Goal: Communication & Community: Answer question/provide support

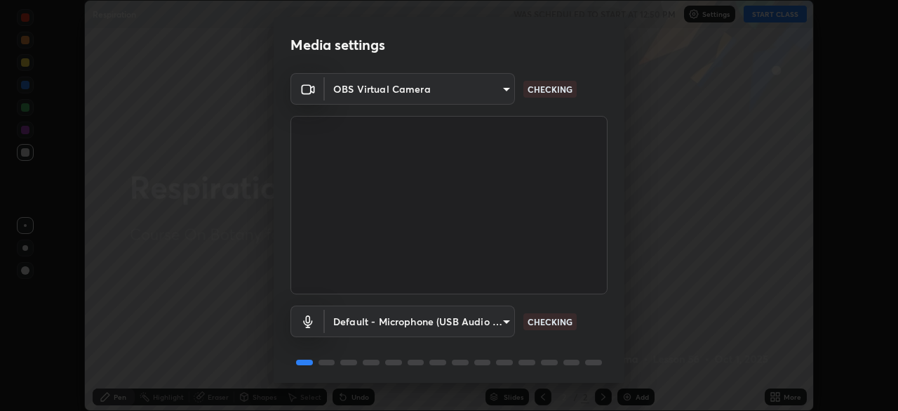
scroll to position [50, 0]
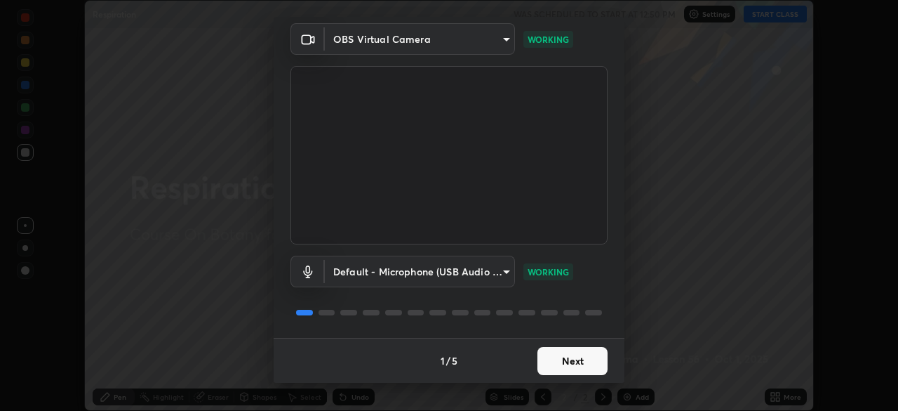
click at [563, 357] on button "Next" at bounding box center [573, 361] width 70 height 28
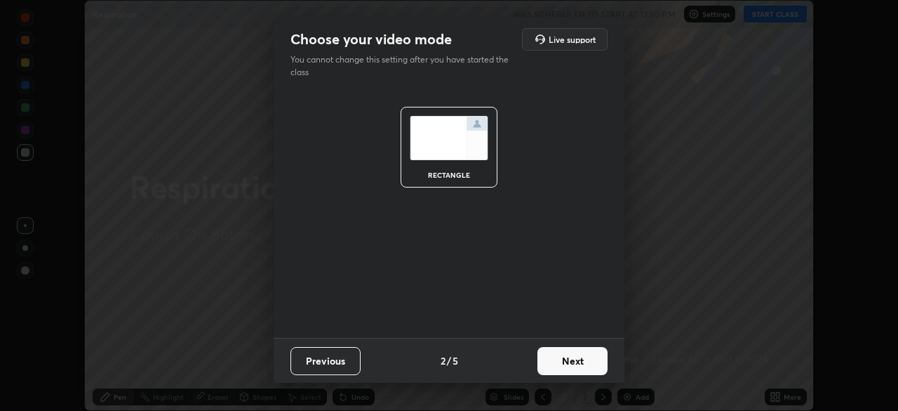
click at [561, 364] on button "Next" at bounding box center [573, 361] width 70 height 28
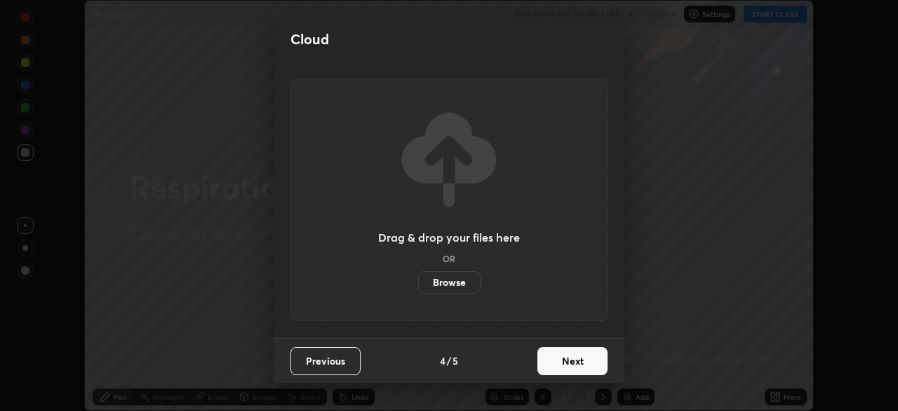
click at [559, 365] on button "Next" at bounding box center [573, 361] width 70 height 28
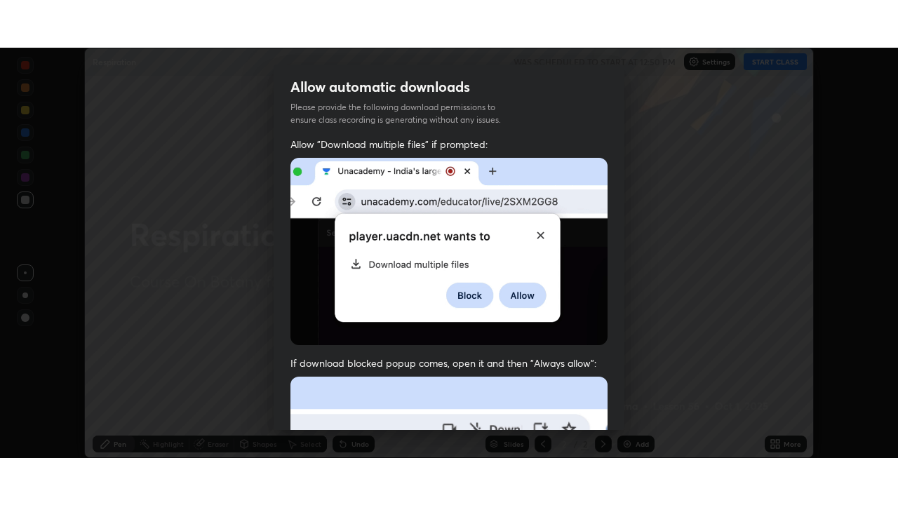
scroll to position [336, 0]
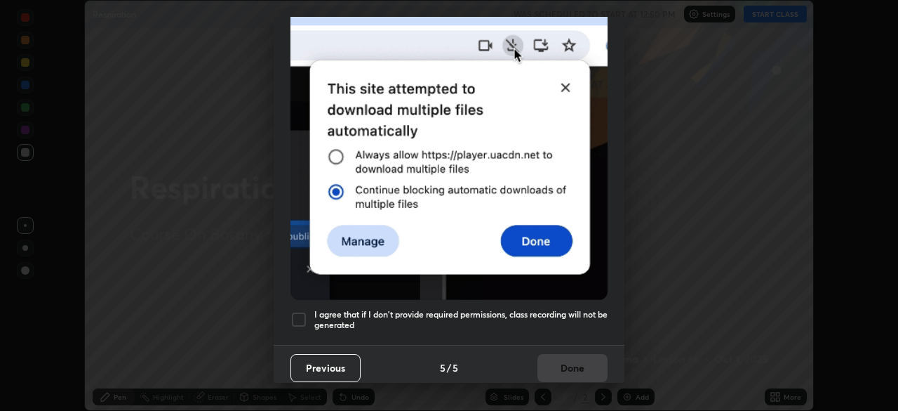
click at [300, 315] on div at bounding box center [299, 319] width 17 height 17
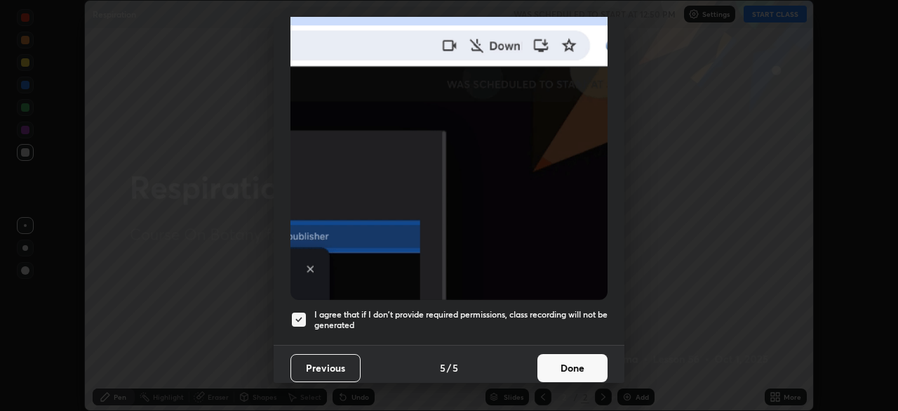
click at [565, 357] on button "Done" at bounding box center [573, 368] width 70 height 28
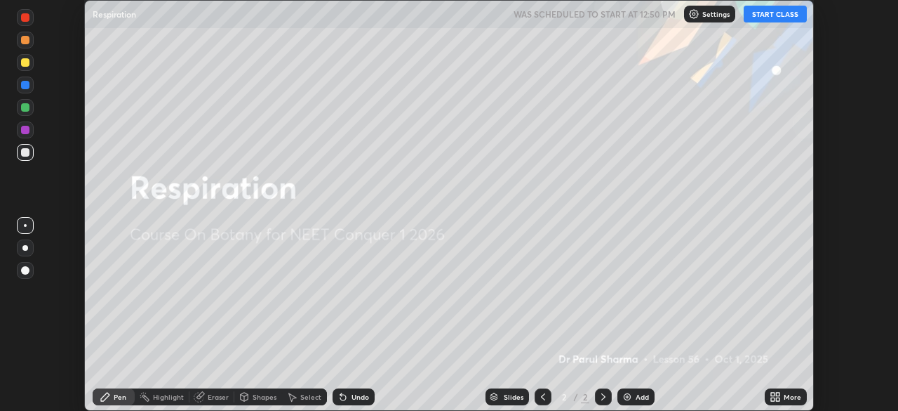
click at [766, 8] on button "START CLASS" at bounding box center [775, 14] width 63 height 17
click at [782, 397] on div "More" at bounding box center [786, 396] width 42 height 17
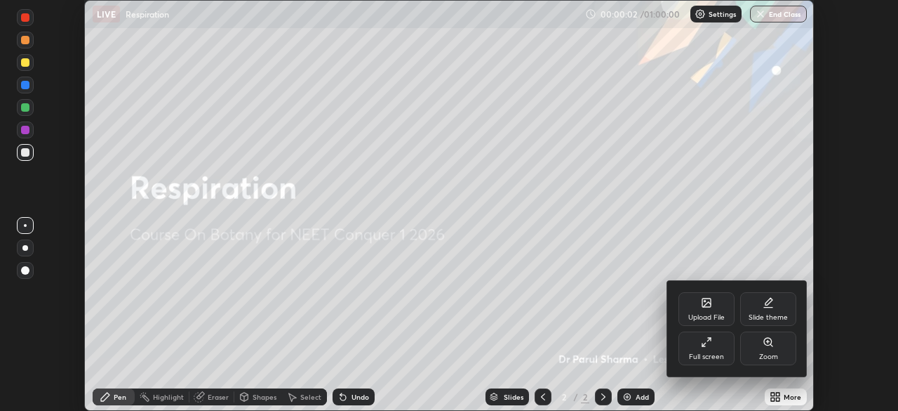
click at [710, 306] on icon at bounding box center [707, 302] width 8 height 8
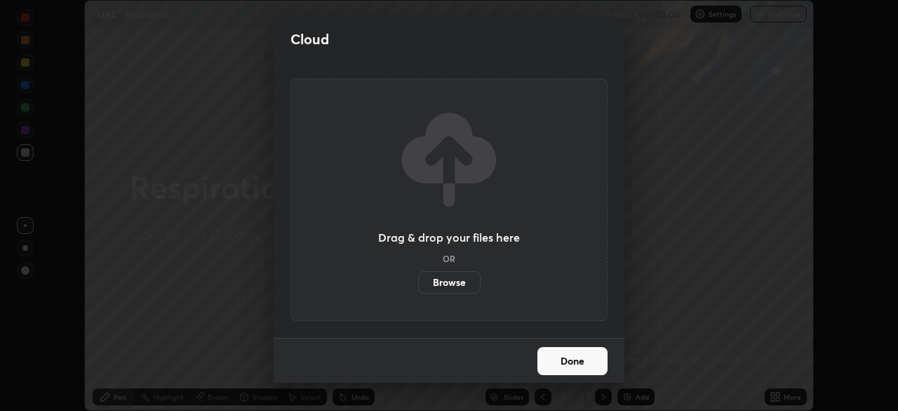
click at [458, 284] on label "Browse" at bounding box center [449, 282] width 62 height 22
click at [418, 284] on input "Browse" at bounding box center [418, 282] width 0 height 22
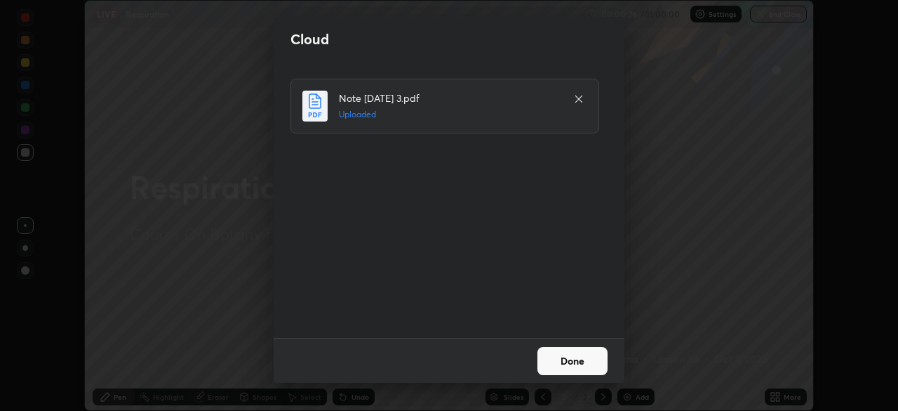
click at [565, 362] on button "Done" at bounding box center [573, 361] width 70 height 28
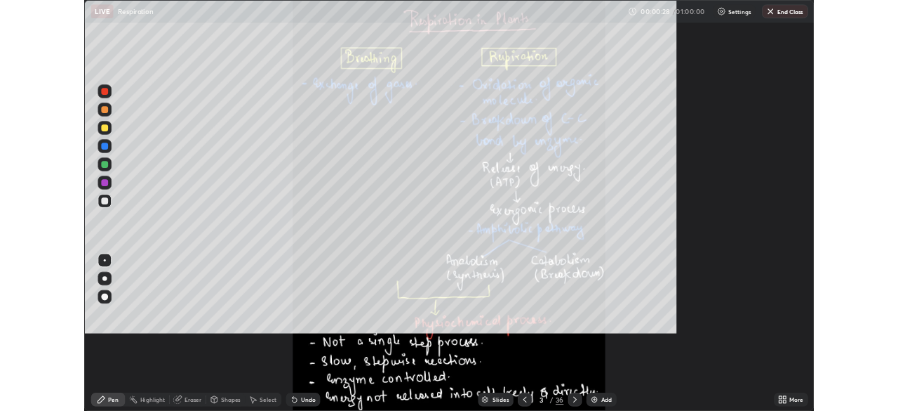
scroll to position [505, 898]
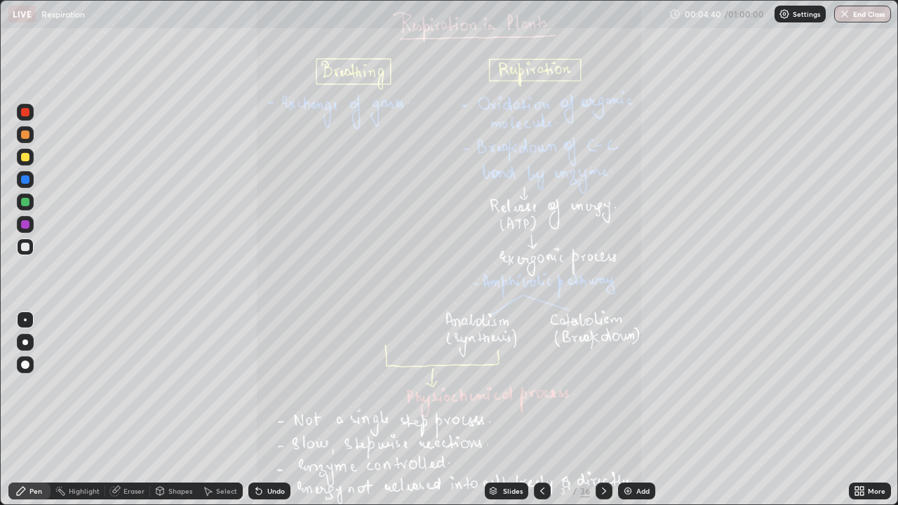
click at [856, 410] on icon at bounding box center [858, 494] width 4 height 4
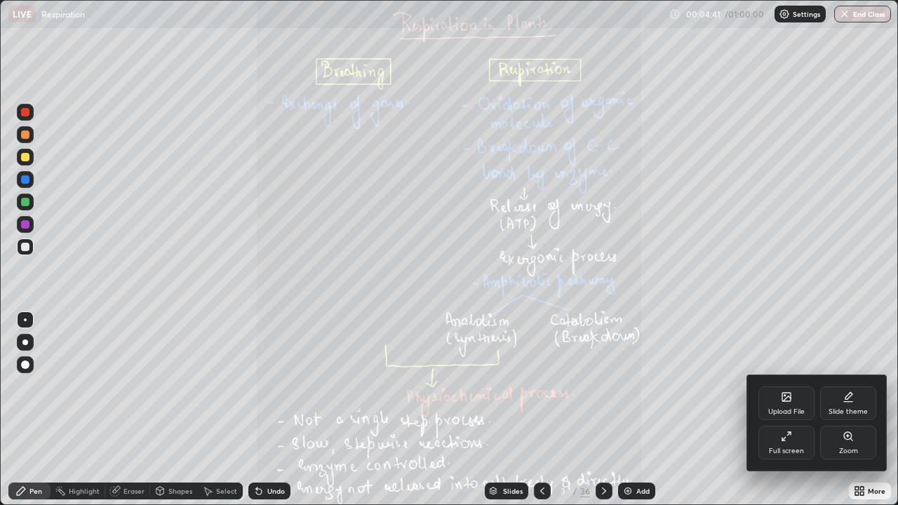
click at [785, 410] on div "Full screen" at bounding box center [786, 451] width 35 height 7
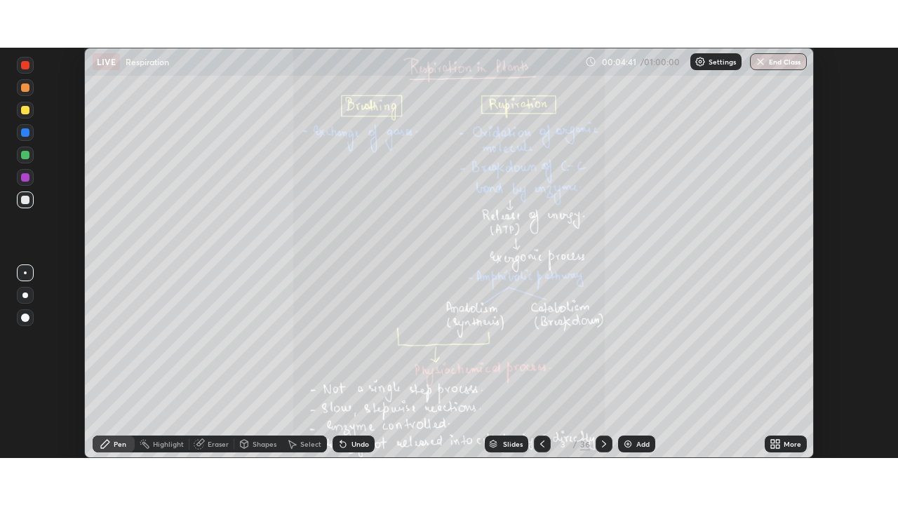
scroll to position [69776, 69288]
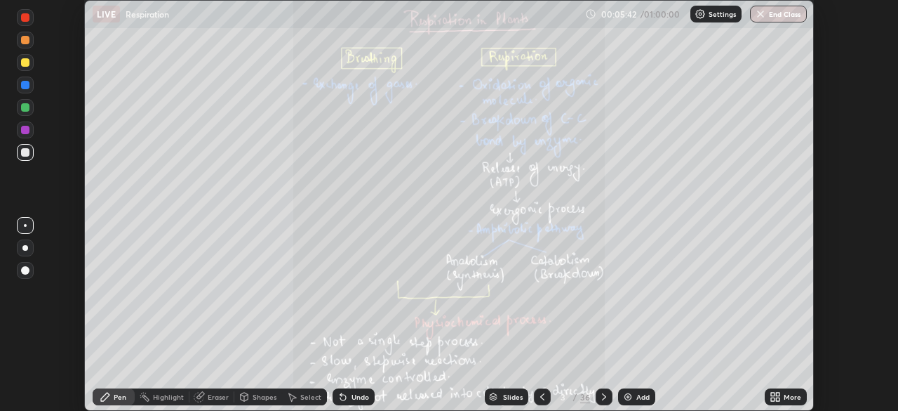
click at [774, 395] on icon at bounding box center [773, 394] width 4 height 4
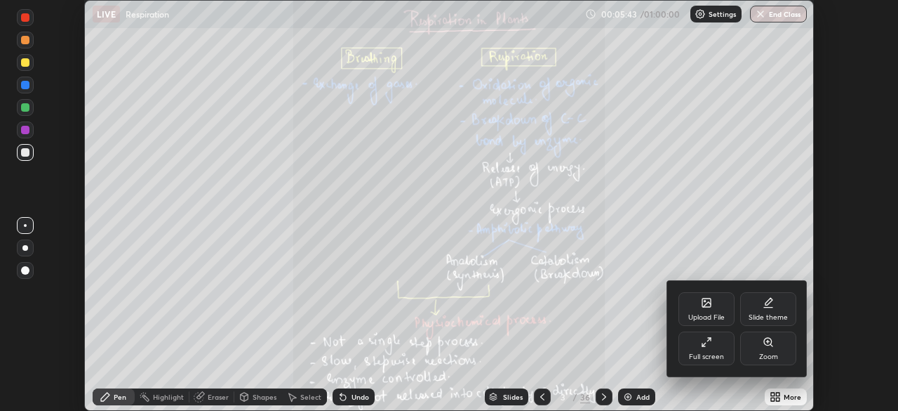
click at [710, 346] on icon at bounding box center [706, 341] width 11 height 11
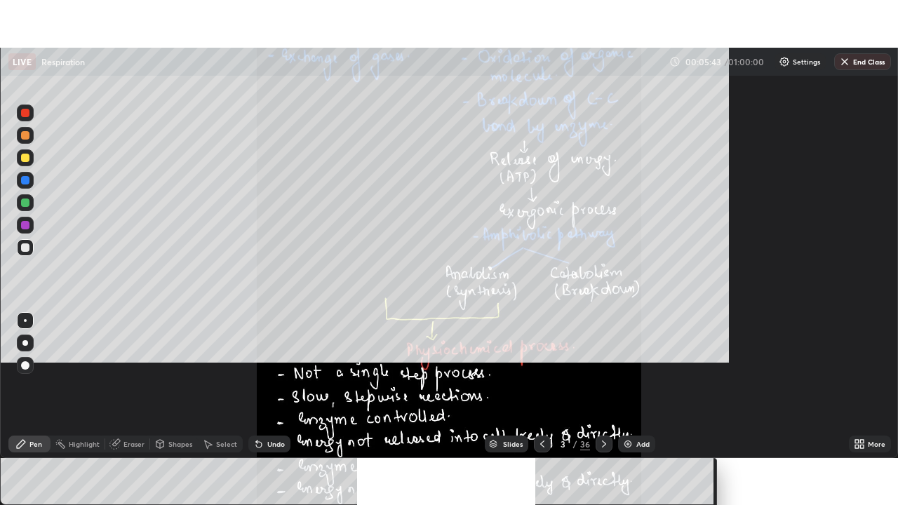
scroll to position [505, 898]
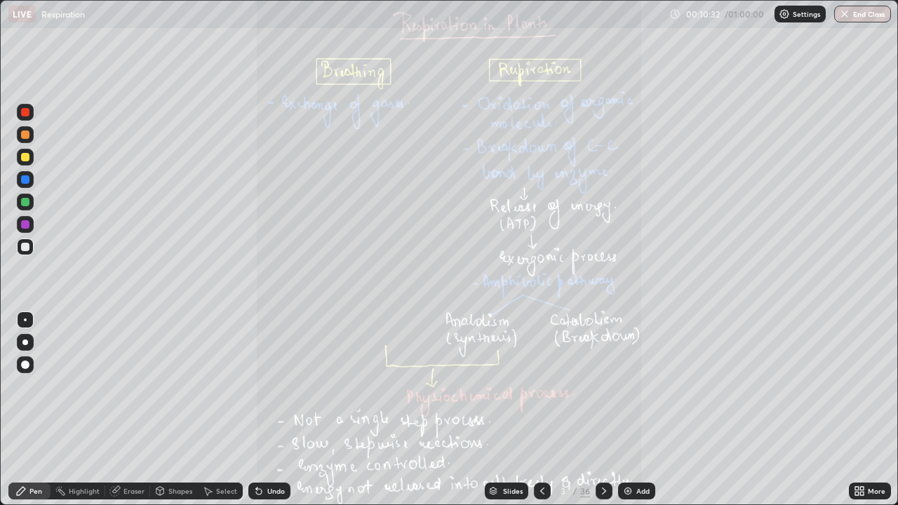
click at [507, 410] on div "Slides" at bounding box center [507, 491] width 44 height 17
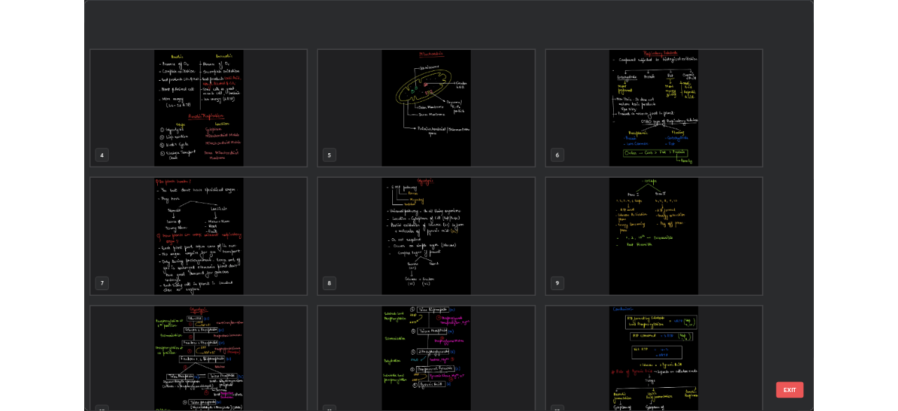
scroll to position [195, 0]
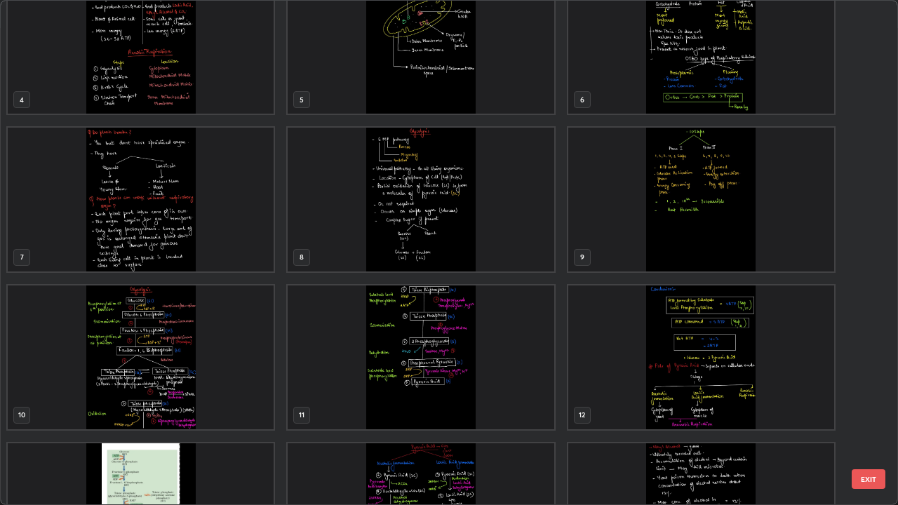
click at [220, 375] on img "grid" at bounding box center [141, 358] width 266 height 144
click at [224, 379] on img "grid" at bounding box center [141, 358] width 266 height 144
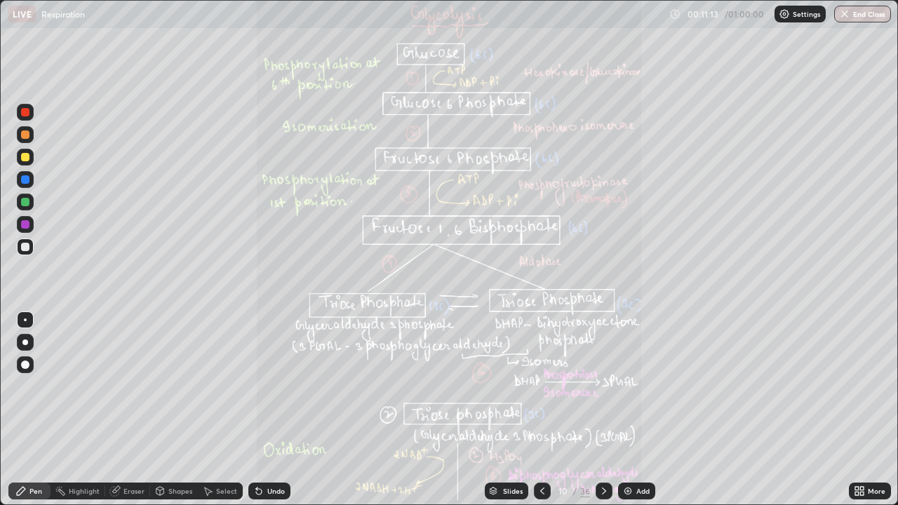
click at [604, 410] on icon at bounding box center [604, 491] width 4 height 7
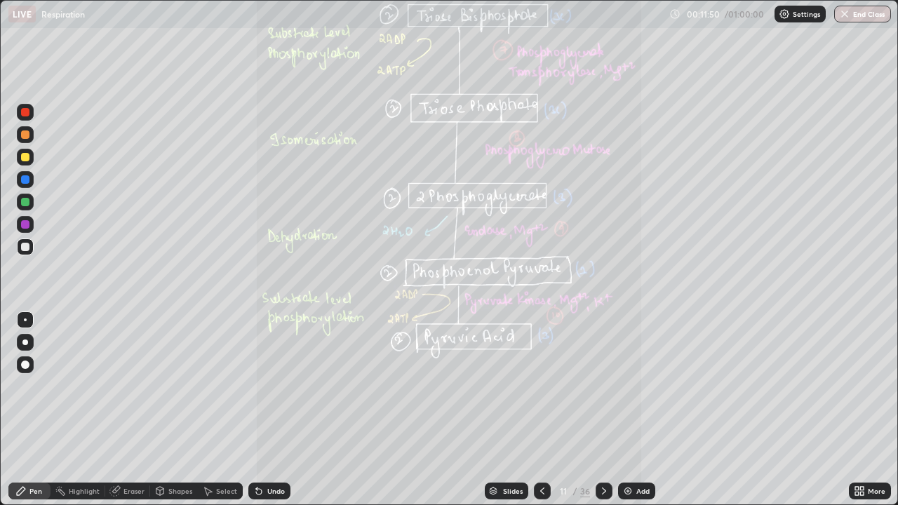
click at [602, 410] on icon at bounding box center [604, 491] width 11 height 11
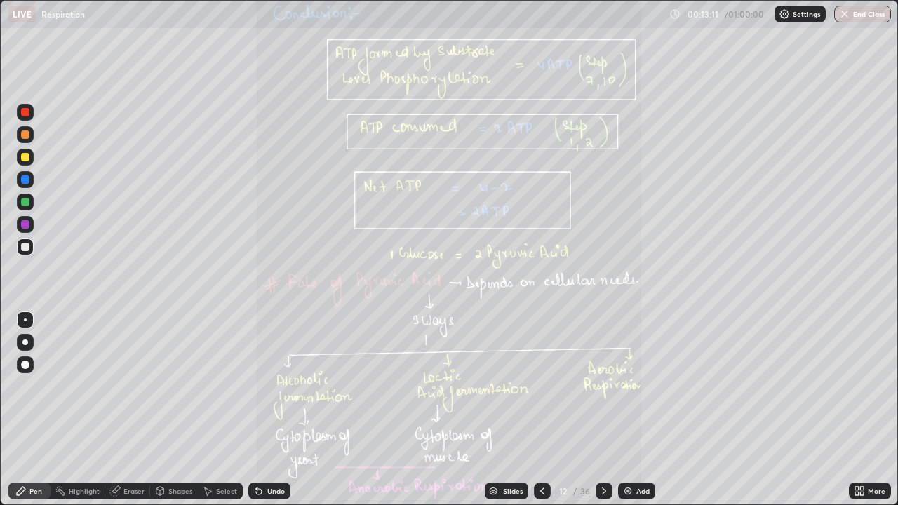
click at [601, 410] on icon at bounding box center [604, 491] width 11 height 11
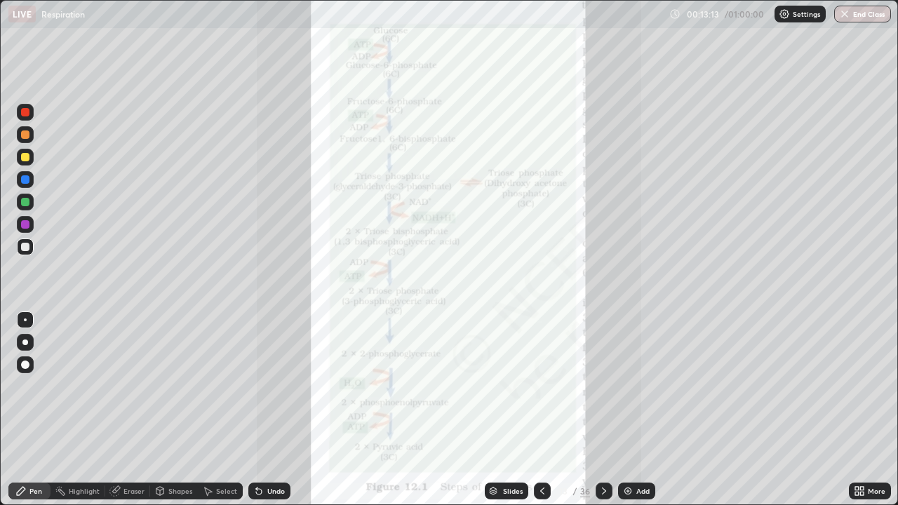
click at [602, 410] on icon at bounding box center [604, 491] width 4 height 7
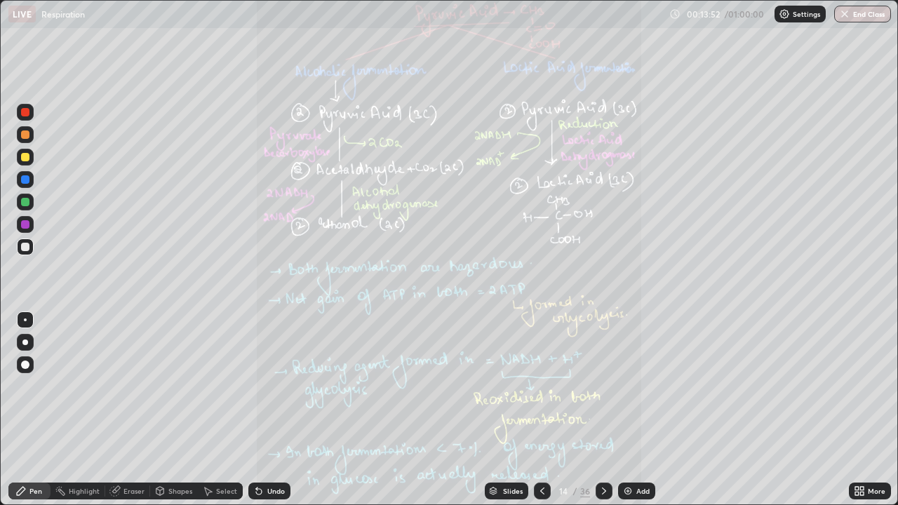
click at [610, 410] on div at bounding box center [604, 491] width 17 height 17
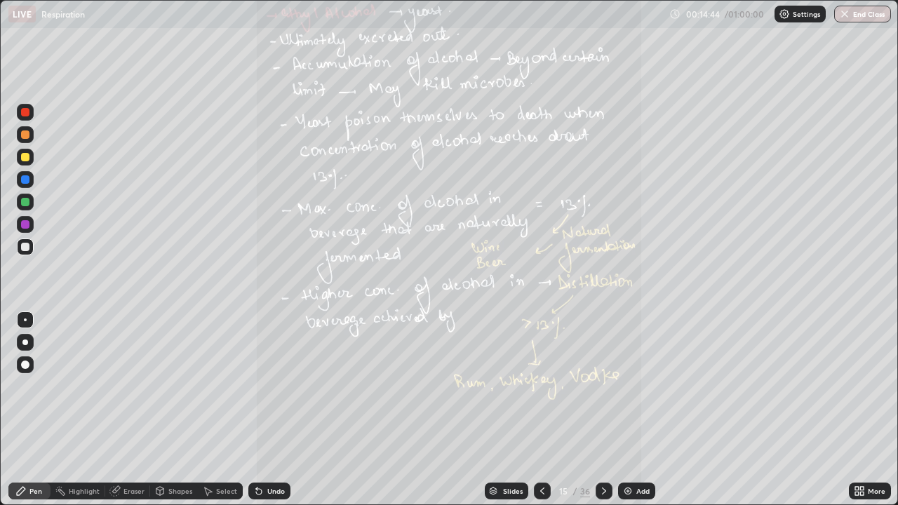
click at [602, 410] on icon at bounding box center [604, 491] width 11 height 11
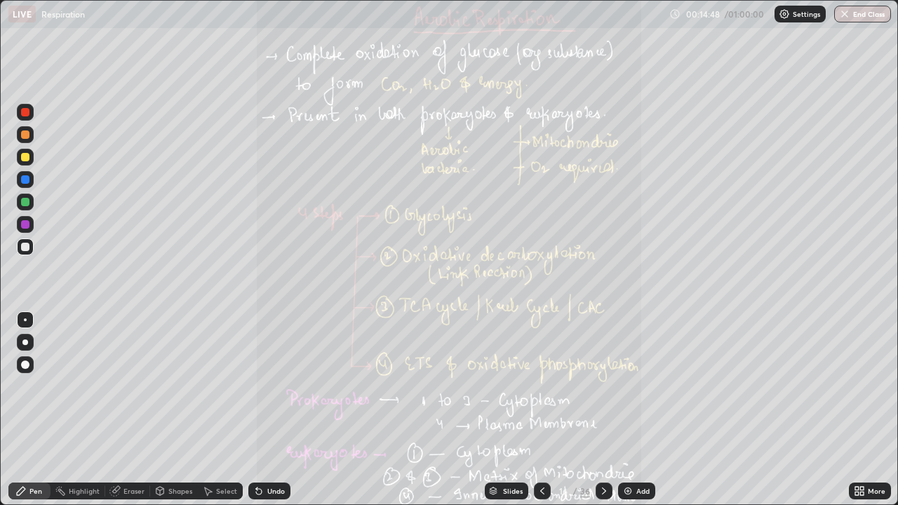
click at [858, 410] on icon at bounding box center [858, 489] width 4 height 4
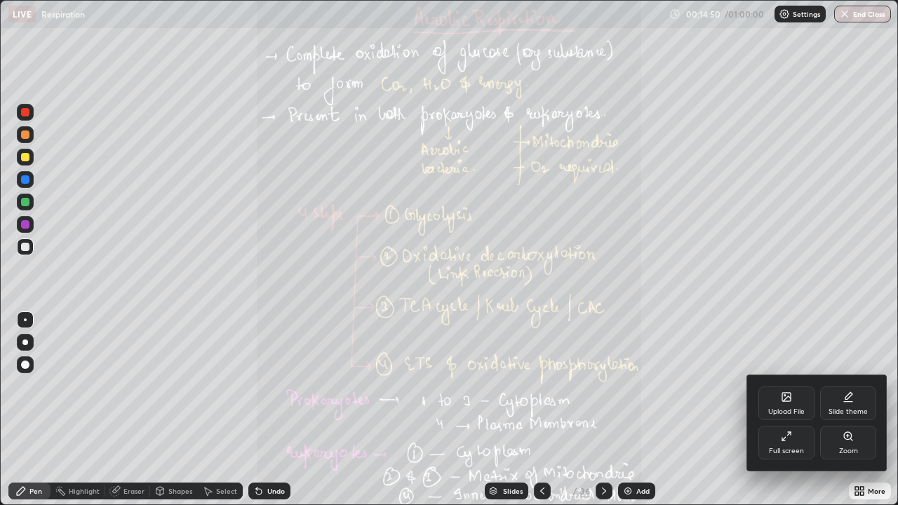
click at [696, 410] on div at bounding box center [449, 252] width 898 height 505
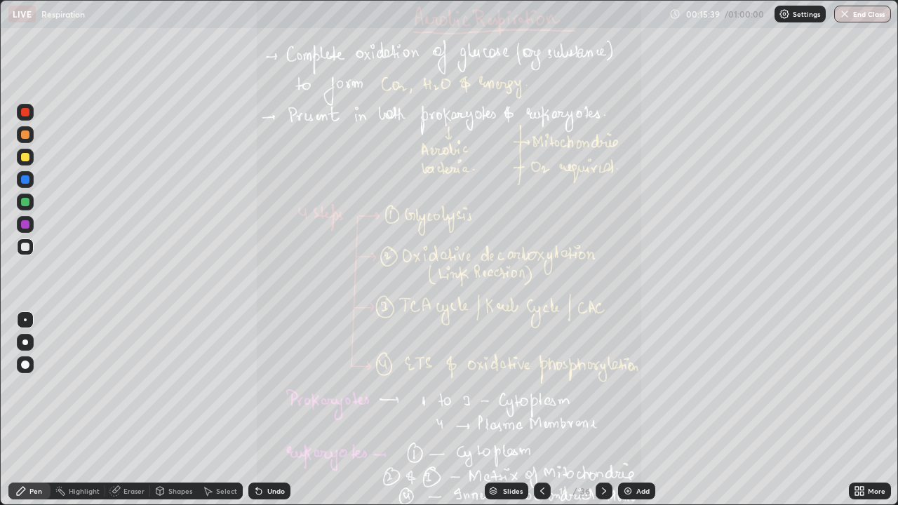
click at [602, 410] on icon at bounding box center [604, 491] width 4 height 7
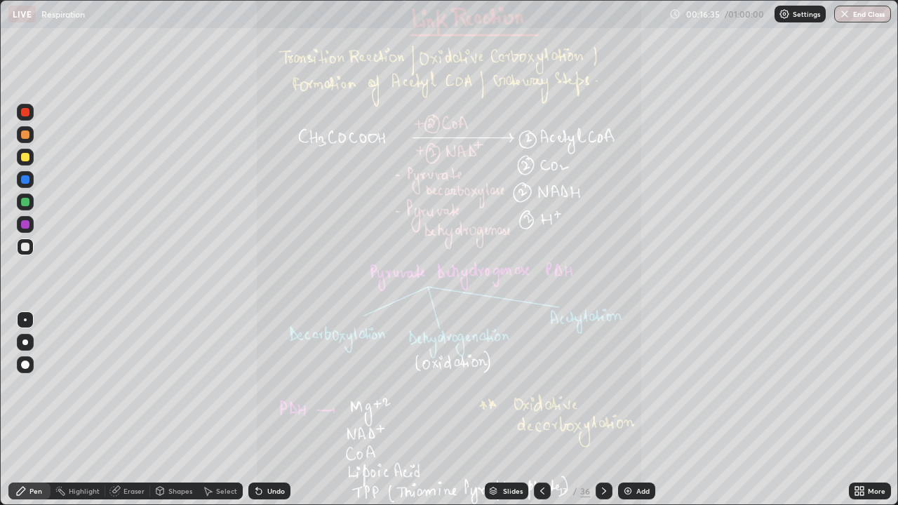
click at [861, 410] on icon at bounding box center [862, 489] width 4 height 4
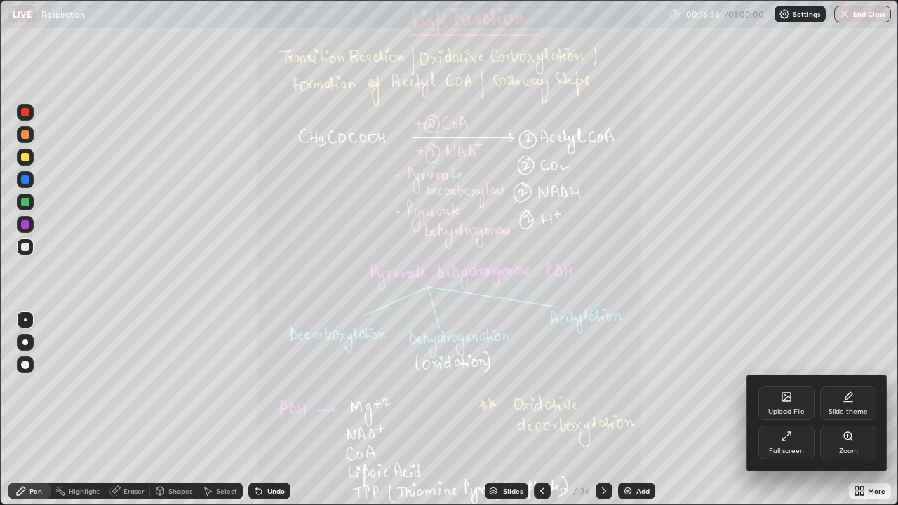
click at [847, 410] on icon at bounding box center [848, 436] width 8 height 8
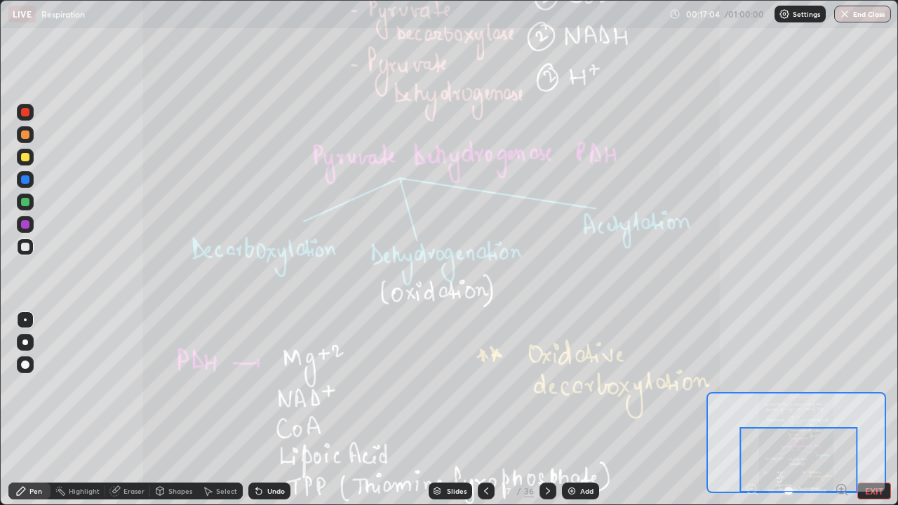
click at [545, 410] on icon at bounding box center [548, 491] width 11 height 11
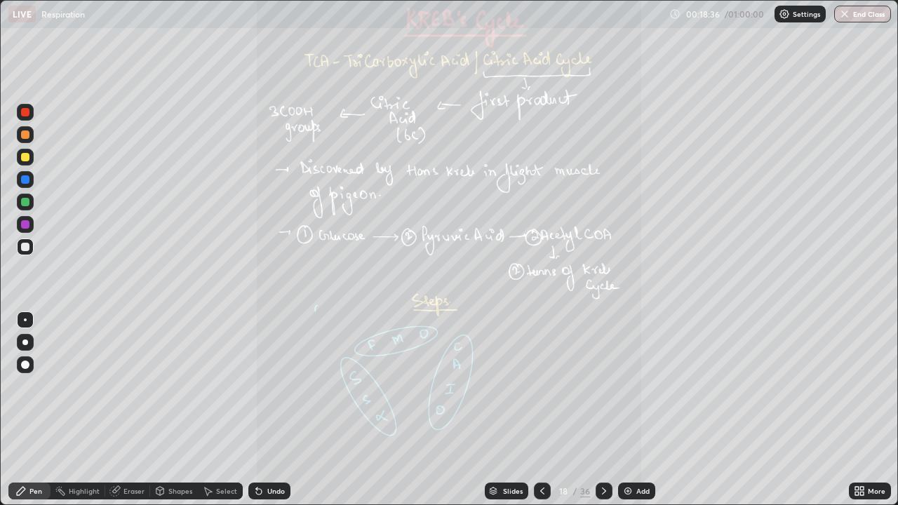
click at [604, 410] on icon at bounding box center [604, 491] width 11 height 11
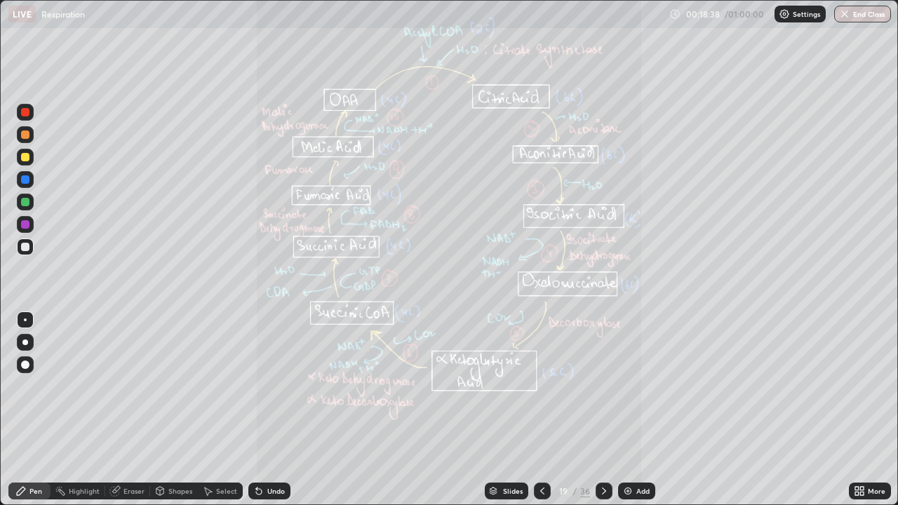
click at [602, 410] on icon at bounding box center [604, 491] width 11 height 11
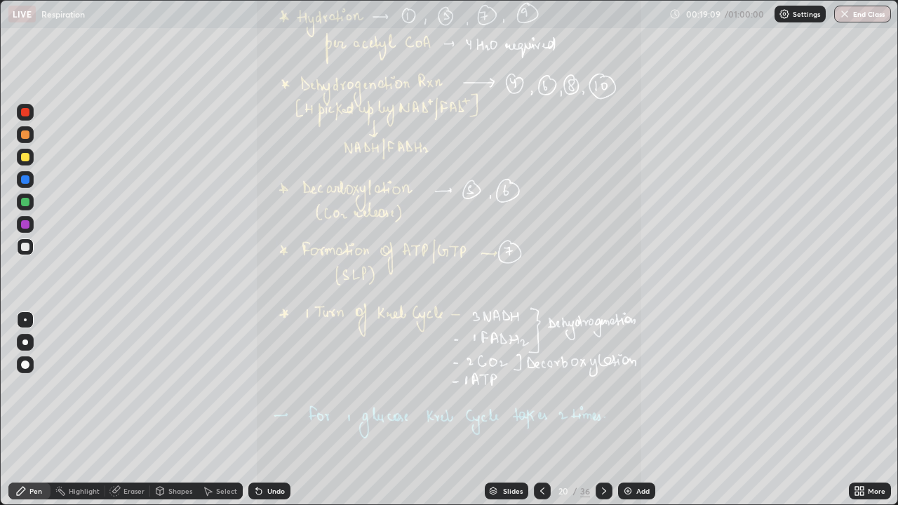
click at [541, 410] on icon at bounding box center [542, 491] width 11 height 11
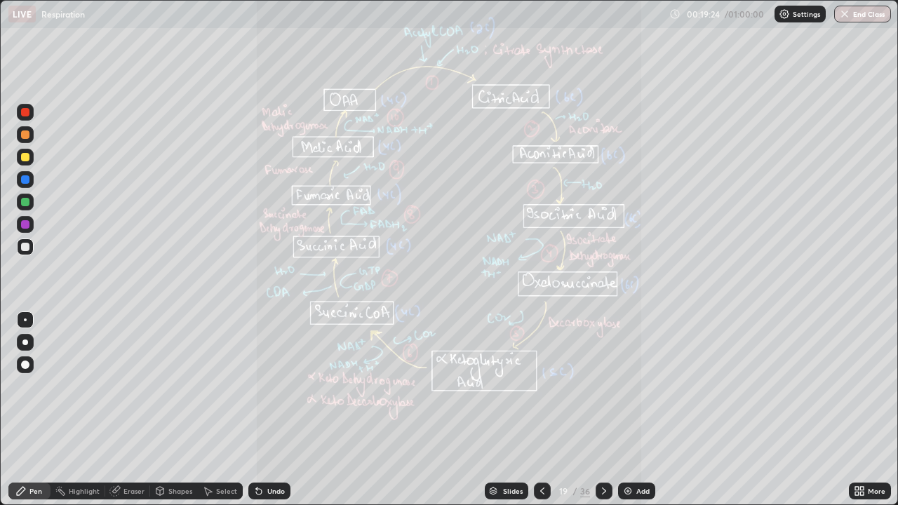
click at [534, 410] on div at bounding box center [542, 491] width 17 height 17
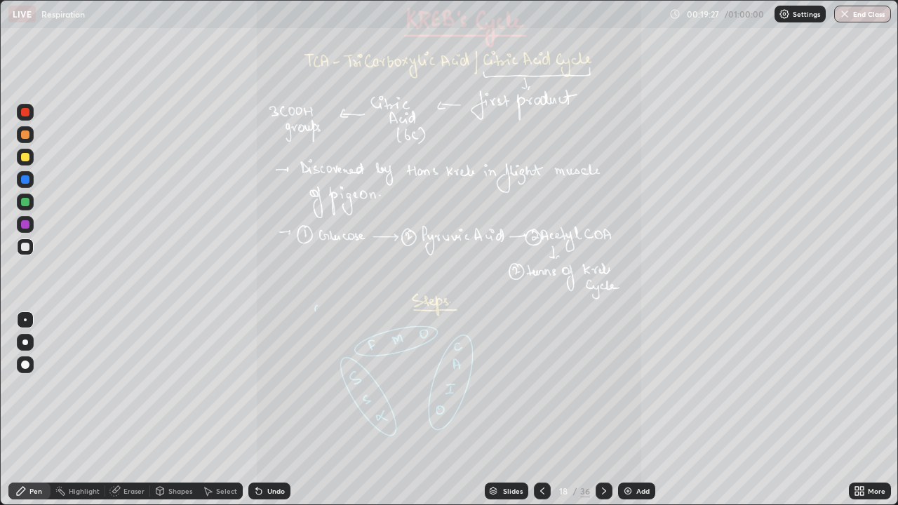
click at [540, 410] on icon at bounding box center [542, 491] width 4 height 7
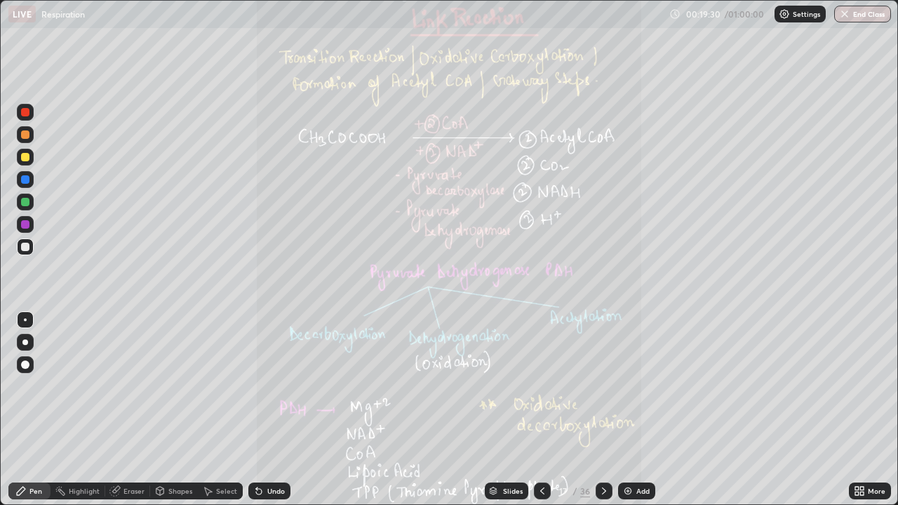
click at [599, 410] on div at bounding box center [604, 491] width 17 height 17
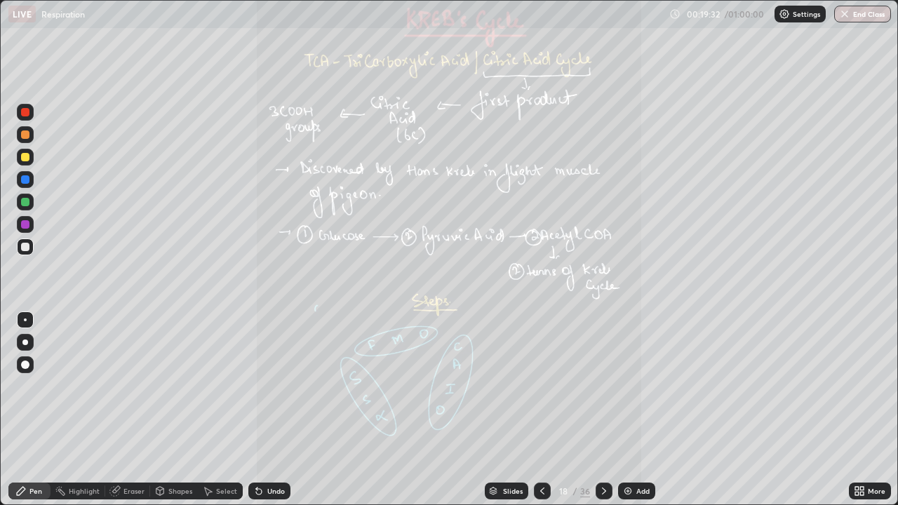
click at [539, 410] on icon at bounding box center [542, 491] width 11 height 11
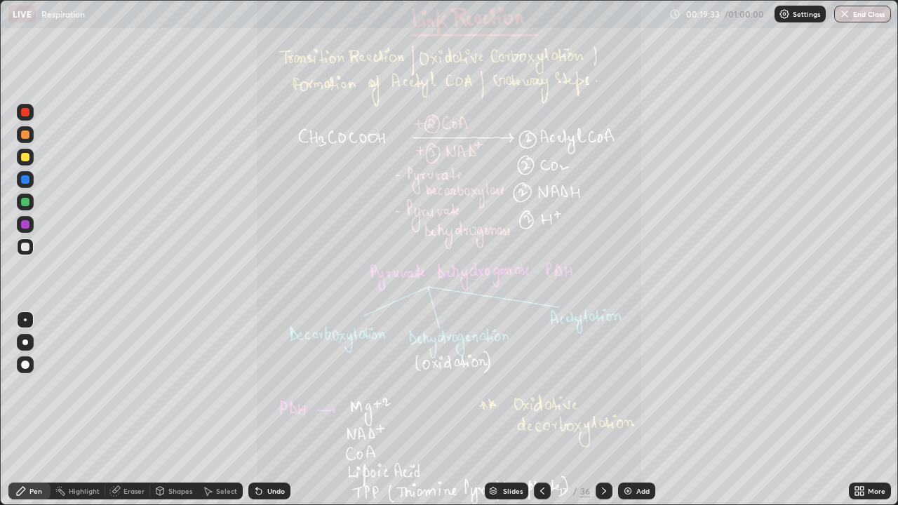
click at [596, 410] on div at bounding box center [604, 491] width 17 height 17
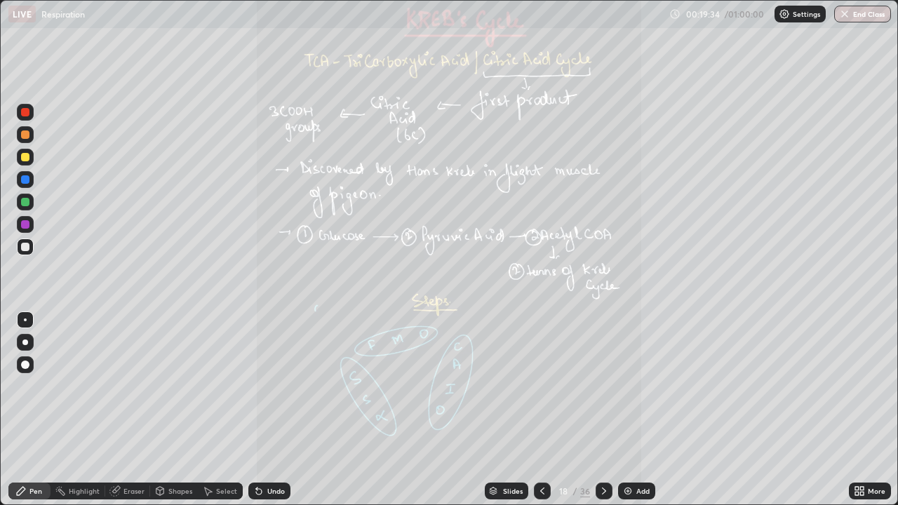
click at [602, 410] on icon at bounding box center [604, 491] width 11 height 11
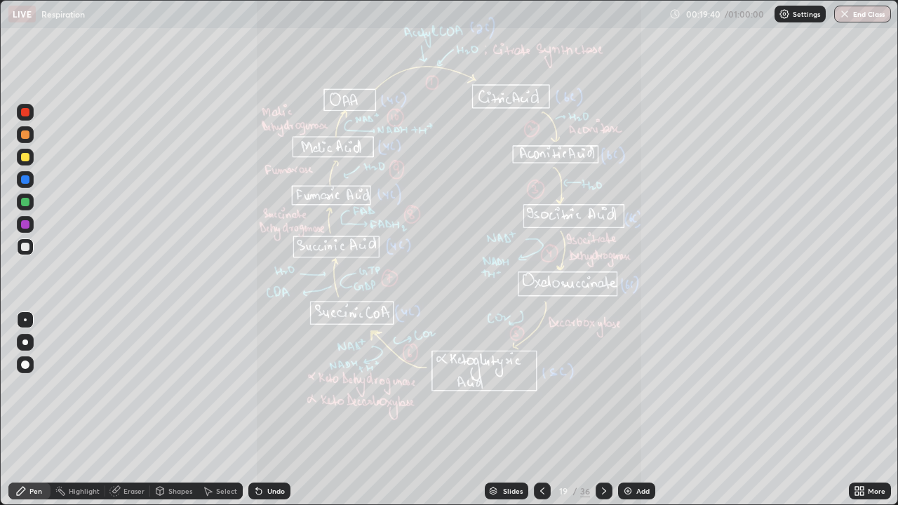
click at [601, 410] on icon at bounding box center [604, 491] width 11 height 11
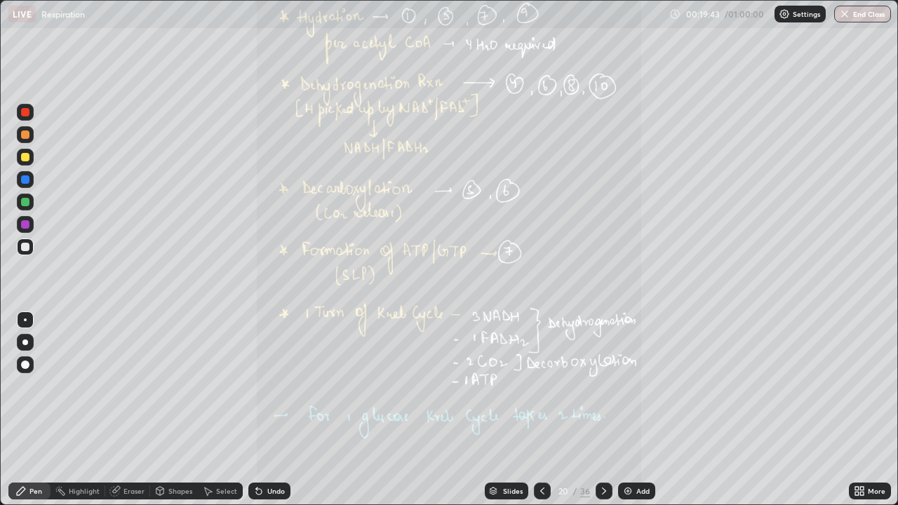
click at [601, 410] on icon at bounding box center [604, 491] width 11 height 11
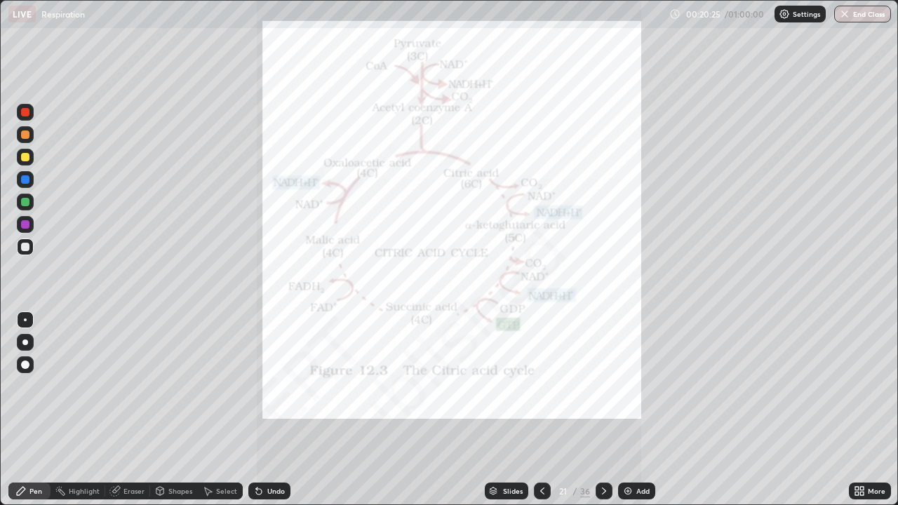
click at [538, 410] on icon at bounding box center [542, 491] width 11 height 11
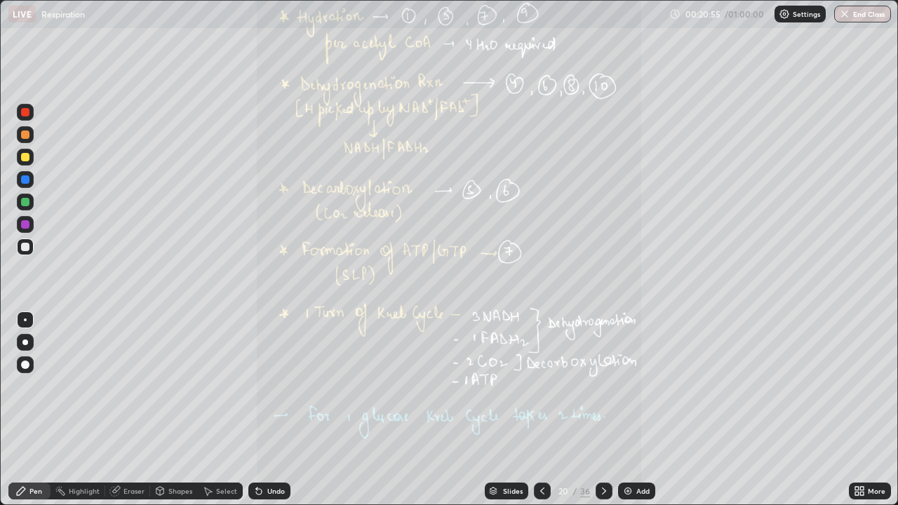
click at [601, 410] on icon at bounding box center [604, 491] width 11 height 11
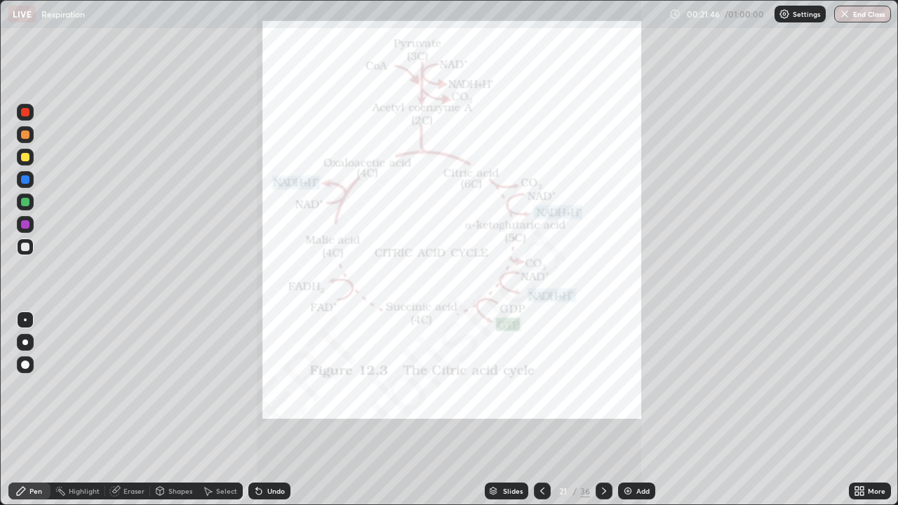
click at [602, 410] on icon at bounding box center [604, 491] width 11 height 11
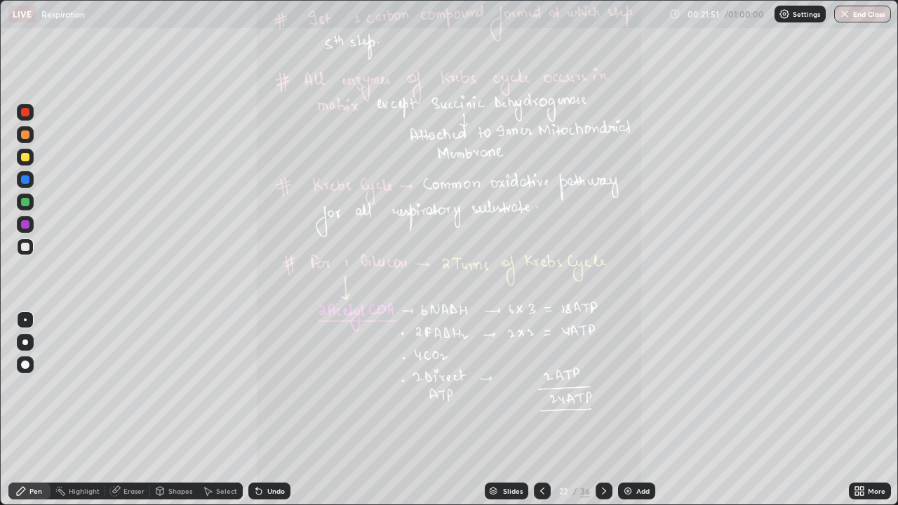
click at [858, 410] on icon at bounding box center [858, 489] width 4 height 4
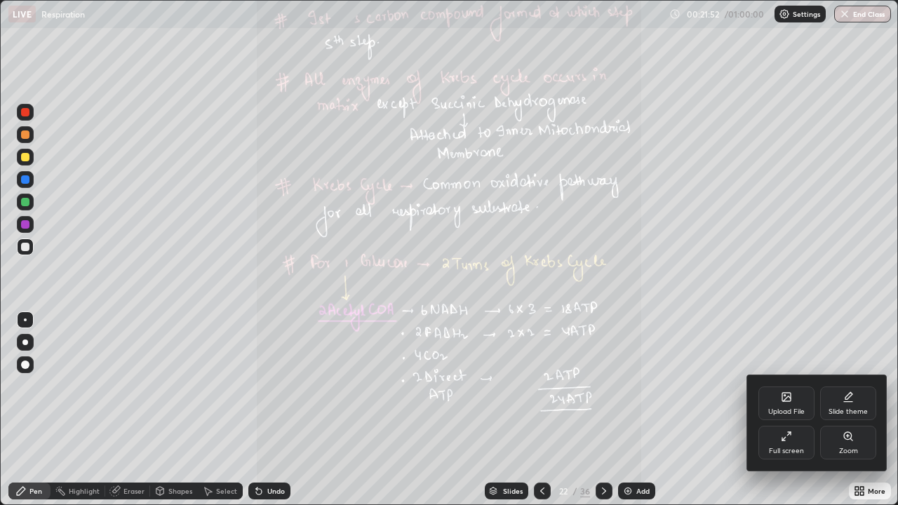
click at [853, 410] on icon at bounding box center [848, 436] width 11 height 11
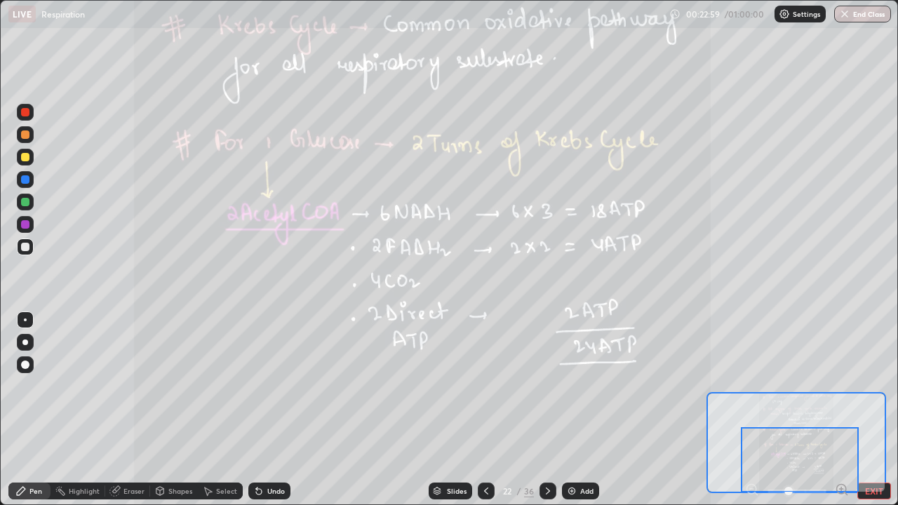
click at [546, 410] on icon at bounding box center [548, 491] width 11 height 11
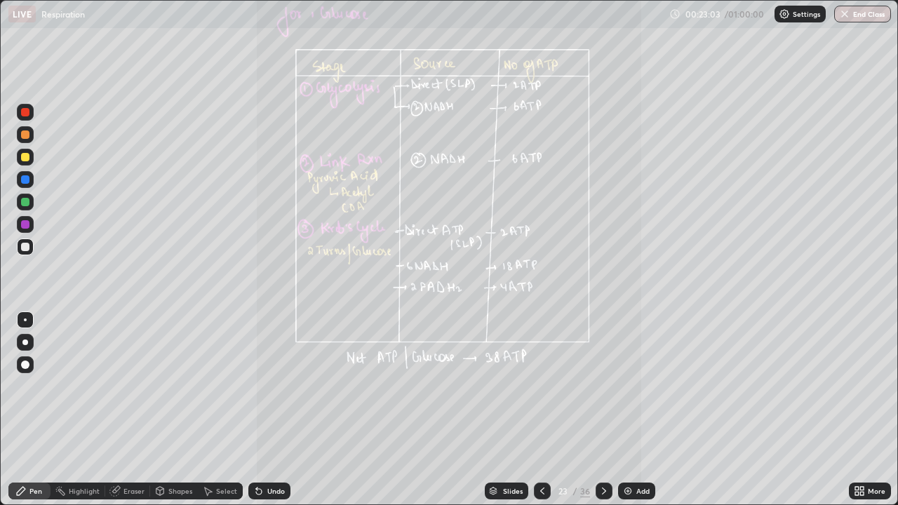
click at [864, 410] on icon at bounding box center [862, 489] width 4 height 4
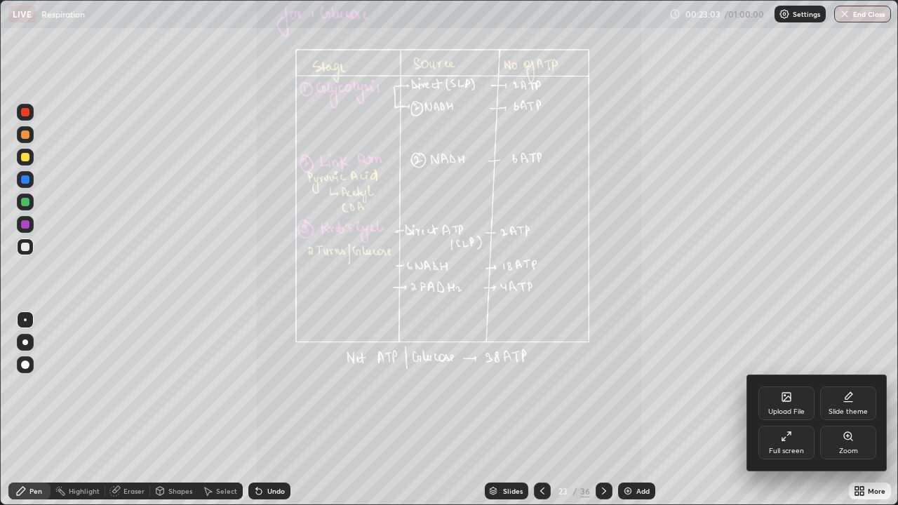
click at [852, 410] on div "Zoom" at bounding box center [848, 443] width 56 height 34
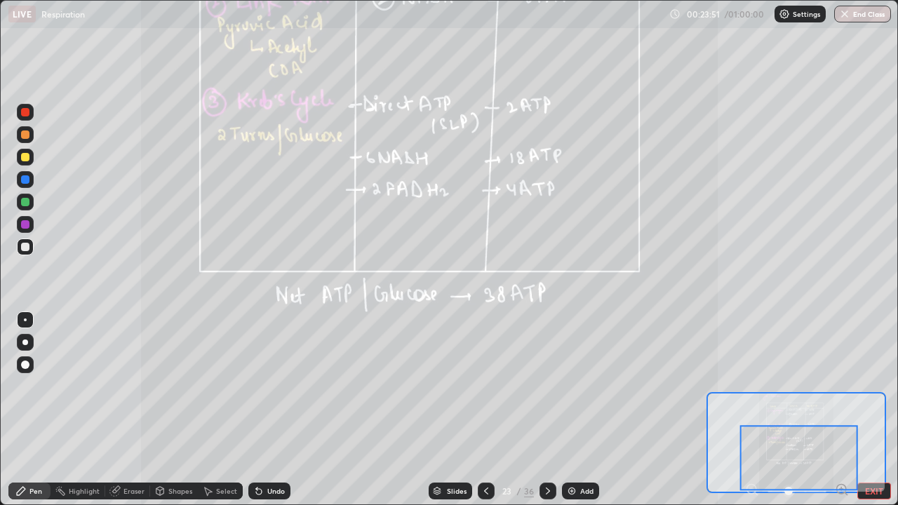
click at [548, 410] on icon at bounding box center [548, 491] width 11 height 11
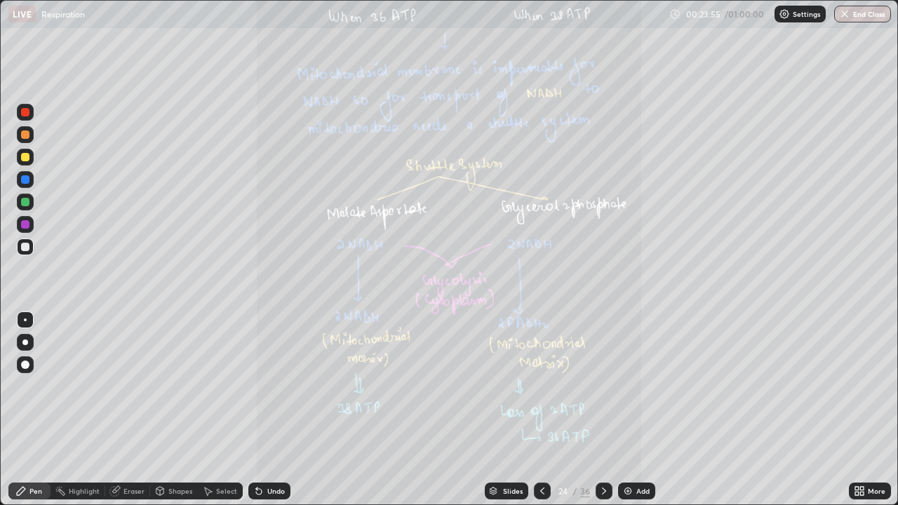
click at [856, 410] on icon at bounding box center [858, 489] width 4 height 4
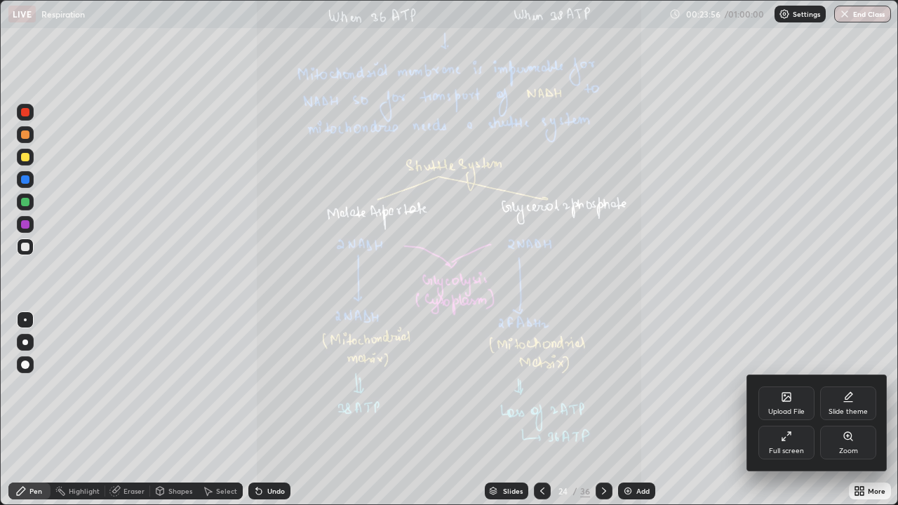
click at [844, 410] on icon at bounding box center [848, 436] width 11 height 11
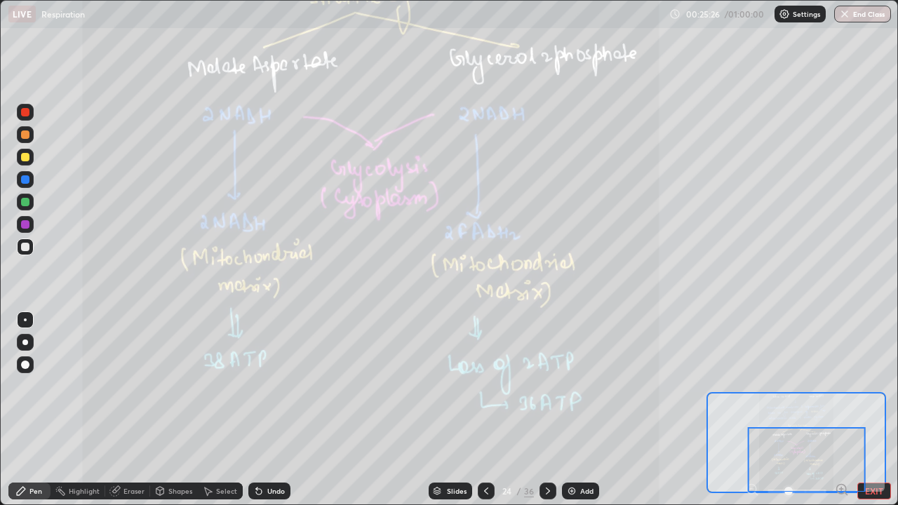
click at [546, 410] on icon at bounding box center [548, 491] width 11 height 11
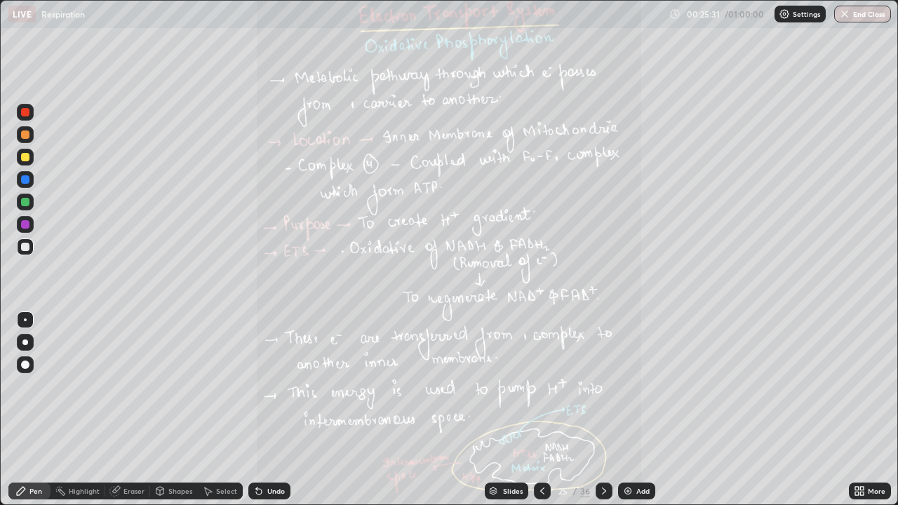
click at [867, 410] on div "More" at bounding box center [870, 491] width 42 height 17
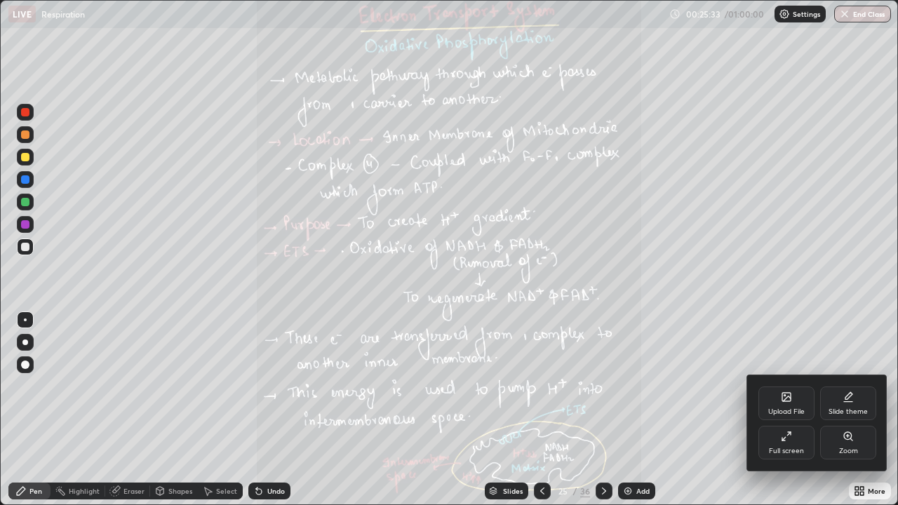
click at [851, 410] on icon at bounding box center [848, 436] width 11 height 11
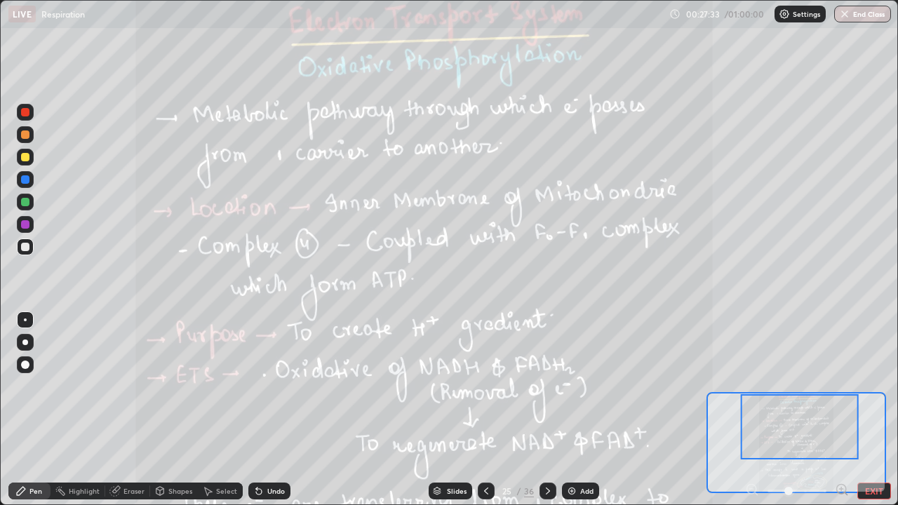
click at [546, 410] on icon at bounding box center [548, 491] width 4 height 7
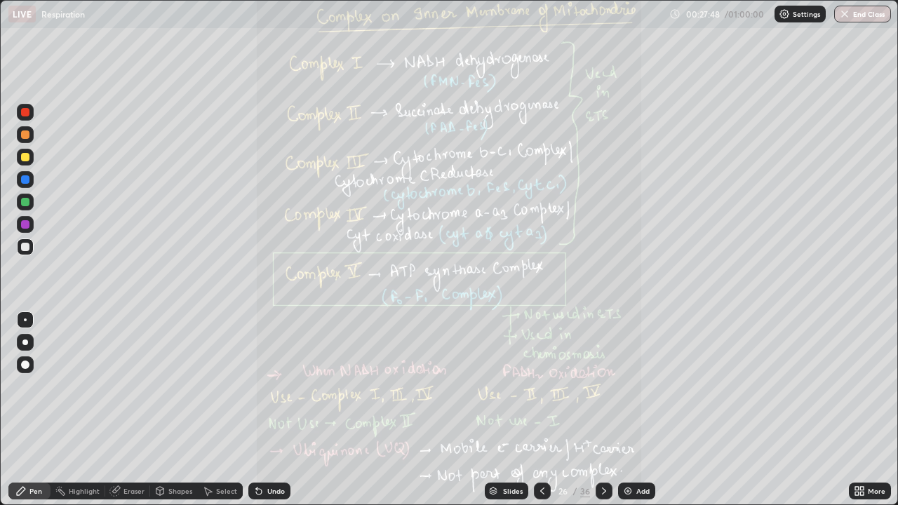
click at [540, 410] on icon at bounding box center [542, 491] width 4 height 7
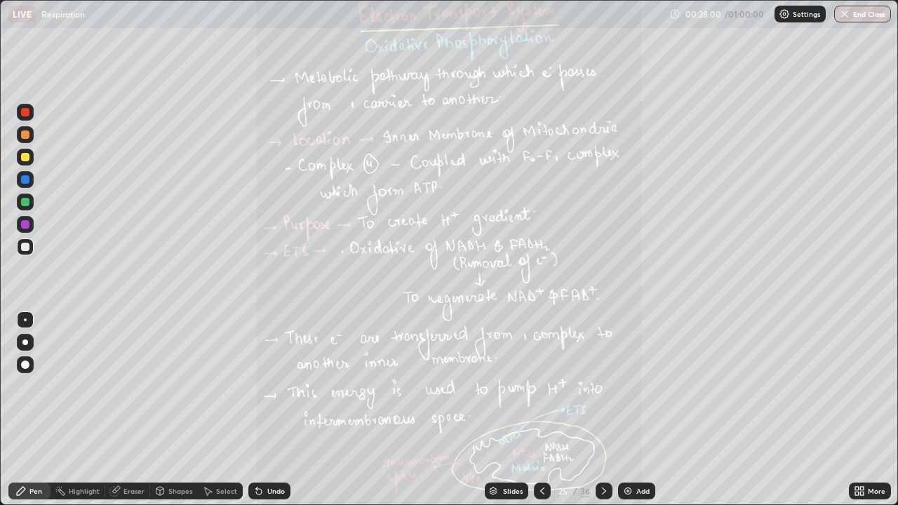
click at [862, 410] on icon at bounding box center [862, 494] width 4 height 4
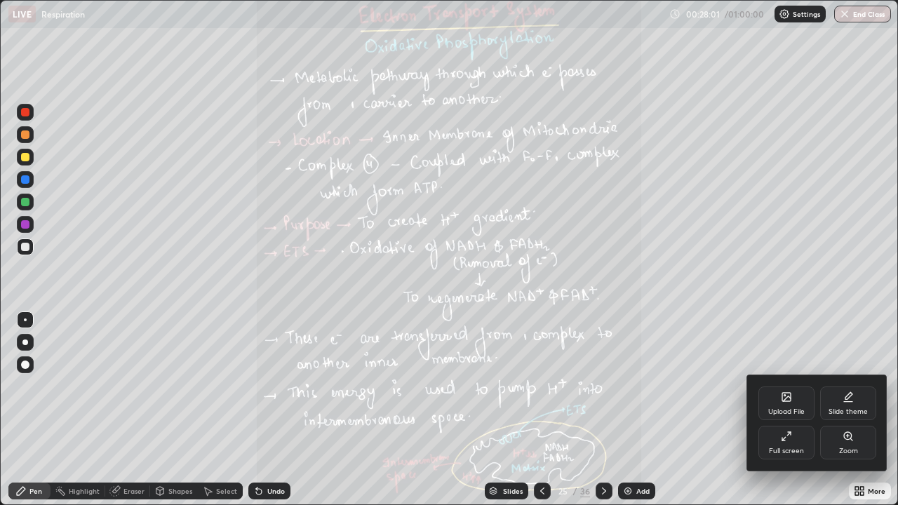
click at [848, 410] on div "Zoom" at bounding box center [848, 443] width 56 height 34
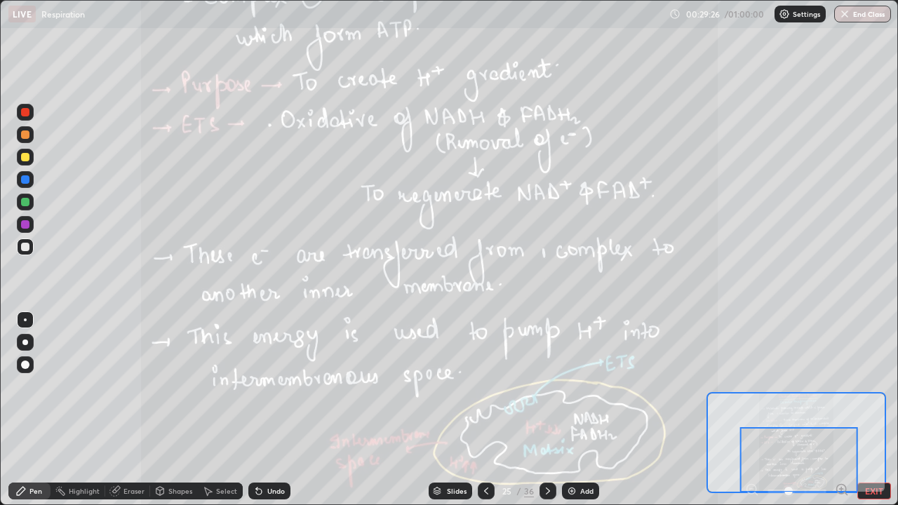
click at [548, 410] on icon at bounding box center [548, 491] width 11 height 11
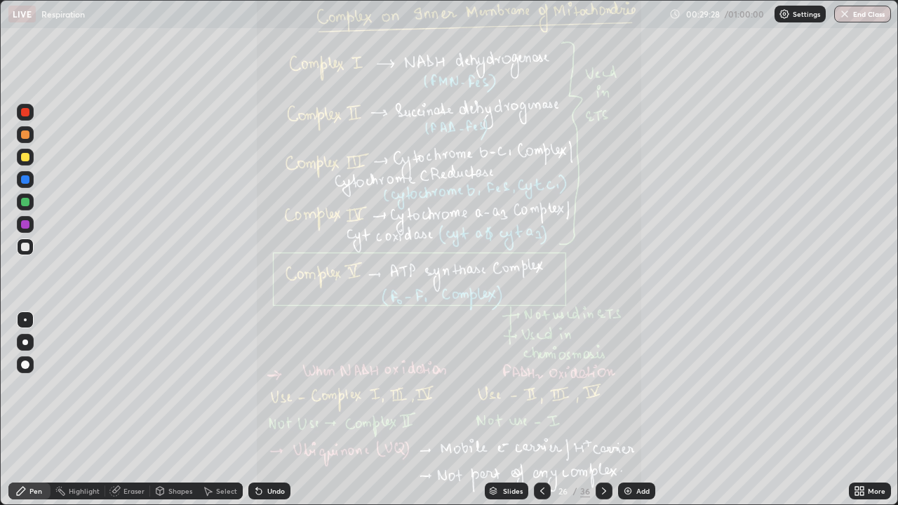
click at [860, 410] on icon at bounding box center [859, 491] width 11 height 11
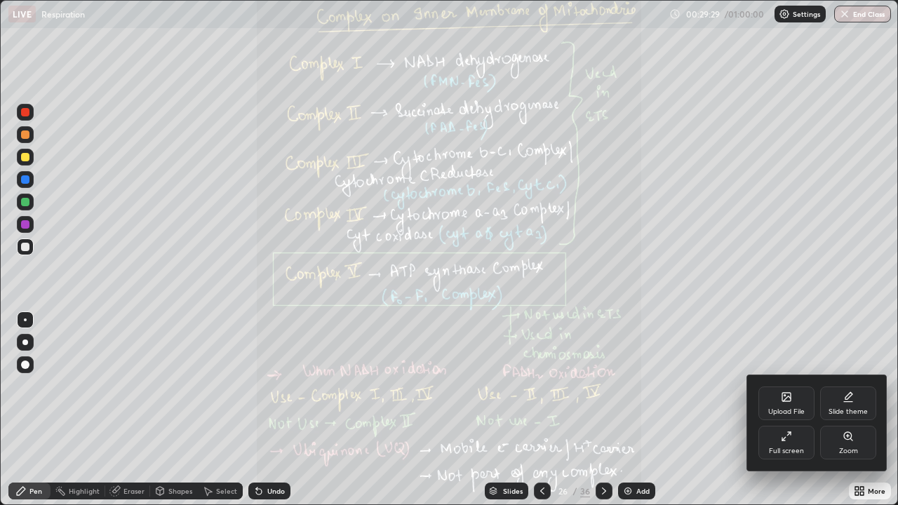
click at [855, 410] on div "Zoom" at bounding box center [848, 443] width 56 height 34
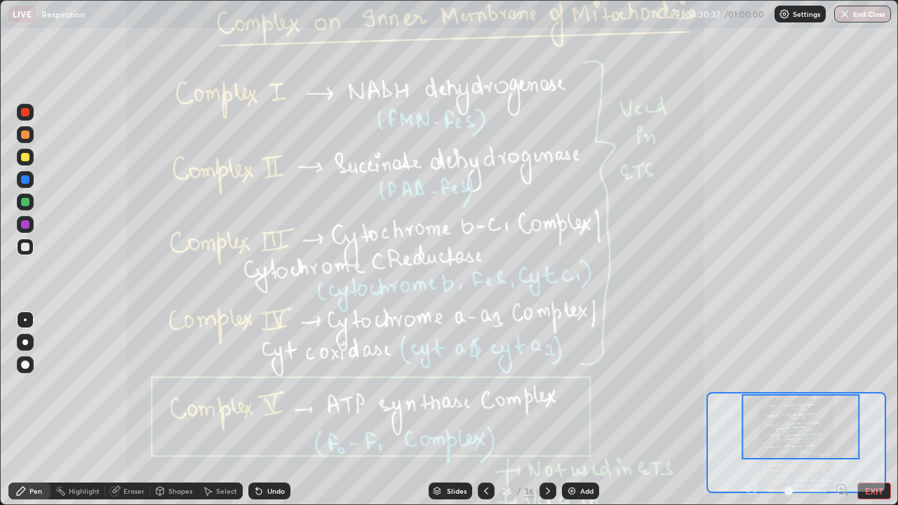
click at [825, 410] on div at bounding box center [802, 426] width 118 height 65
click at [836, 410] on div at bounding box center [802, 426] width 118 height 65
click at [484, 410] on icon at bounding box center [486, 491] width 11 height 11
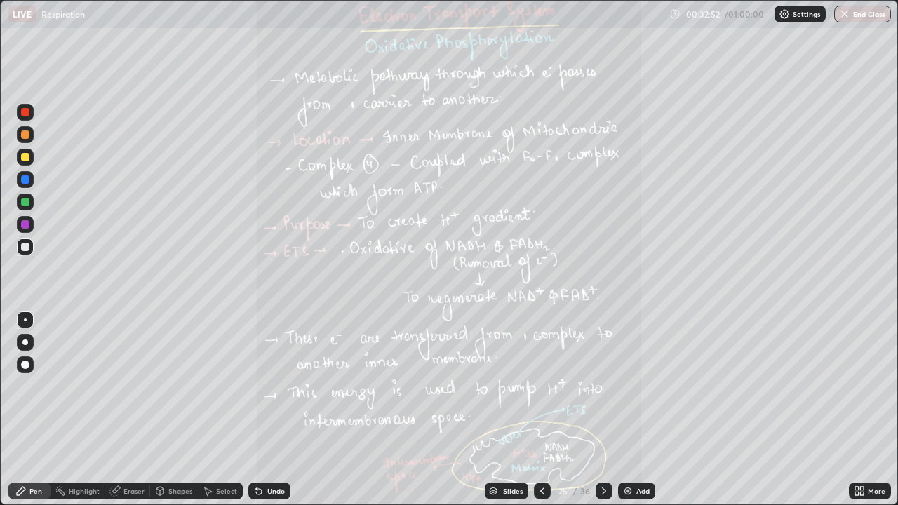
click at [604, 410] on icon at bounding box center [604, 491] width 11 height 11
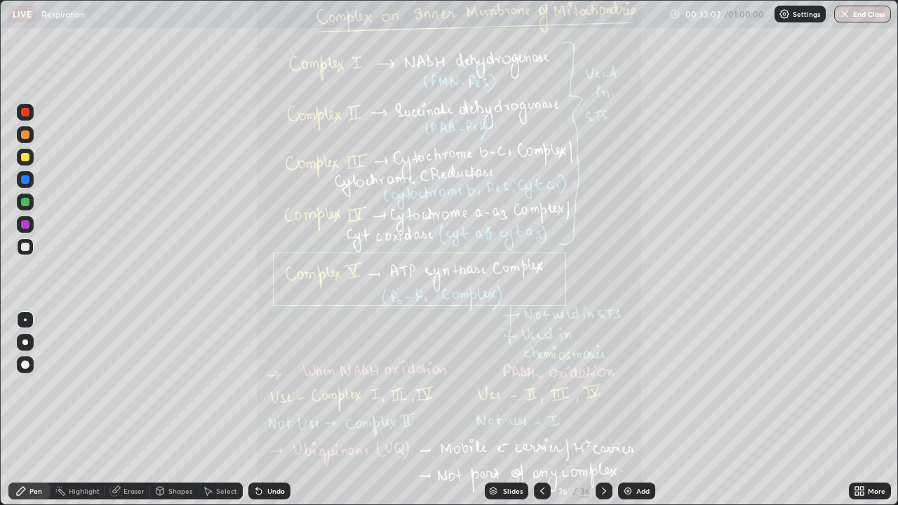
click at [540, 410] on icon at bounding box center [542, 491] width 11 height 11
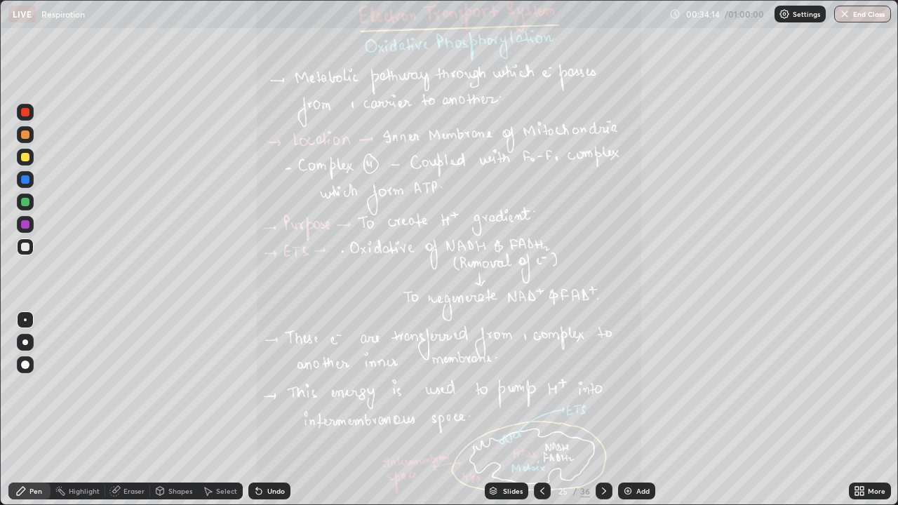
click at [599, 410] on icon at bounding box center [604, 491] width 11 height 11
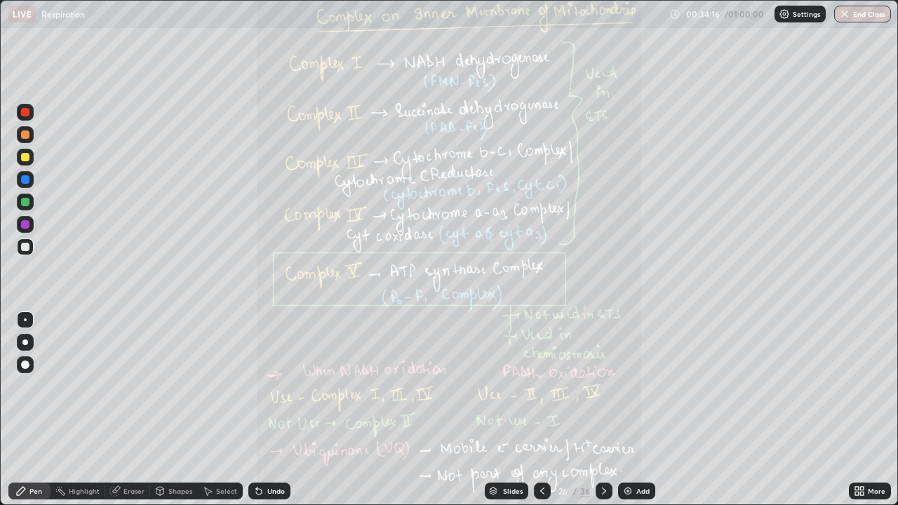
click at [858, 410] on icon at bounding box center [858, 489] width 4 height 4
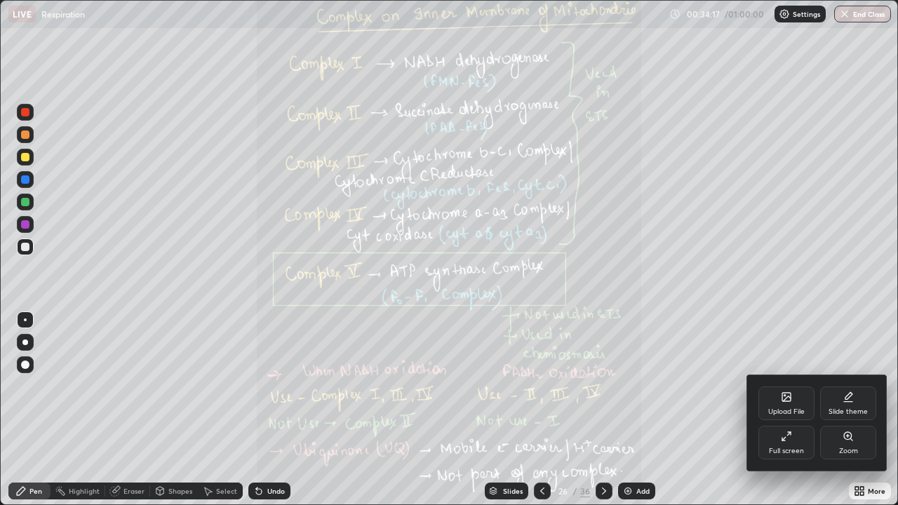
click at [855, 410] on div "Zoom" at bounding box center [848, 443] width 56 height 34
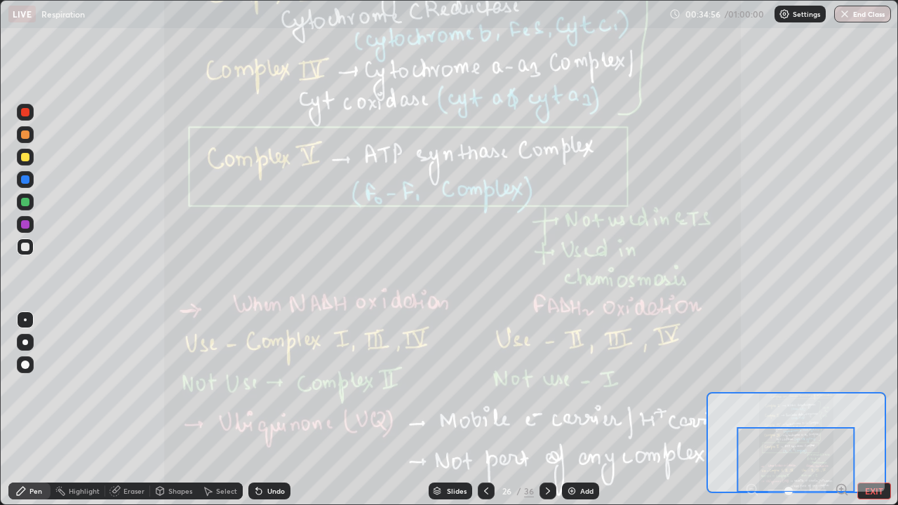
click at [546, 410] on icon at bounding box center [548, 491] width 11 height 11
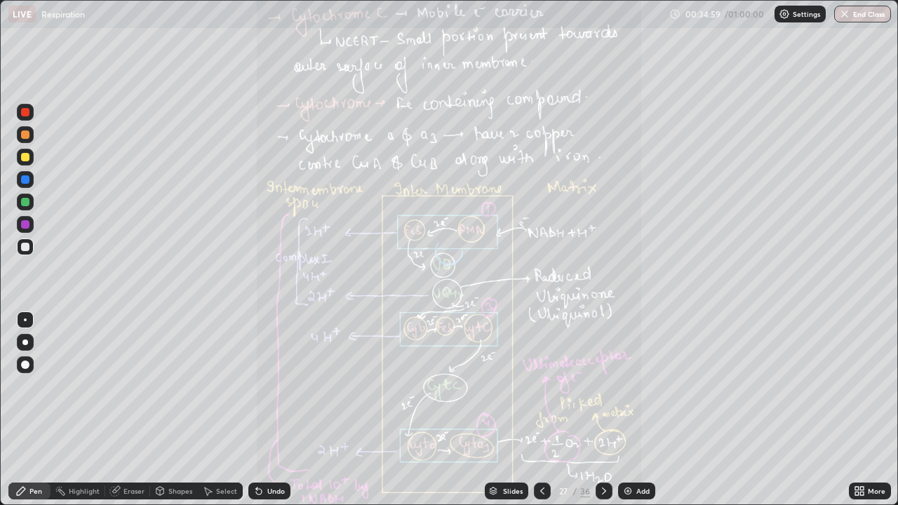
click at [602, 410] on icon at bounding box center [604, 491] width 11 height 11
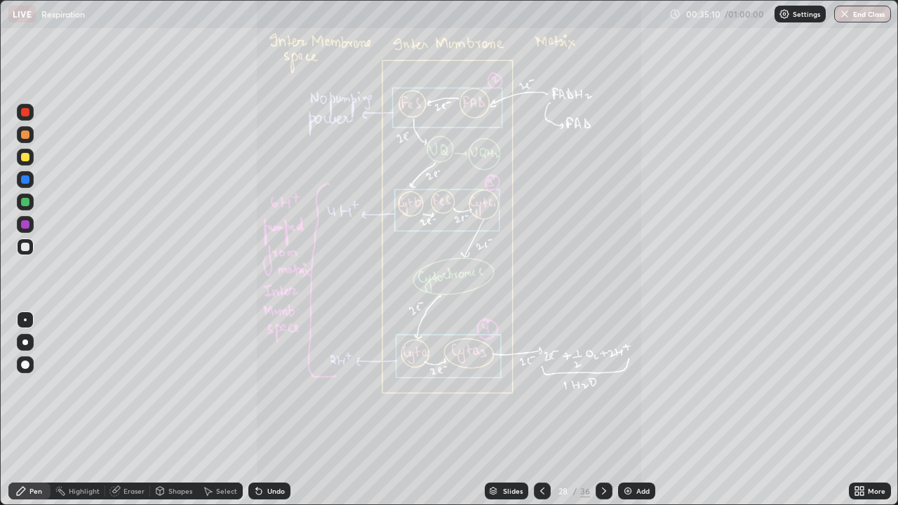
click at [541, 410] on icon at bounding box center [542, 491] width 11 height 11
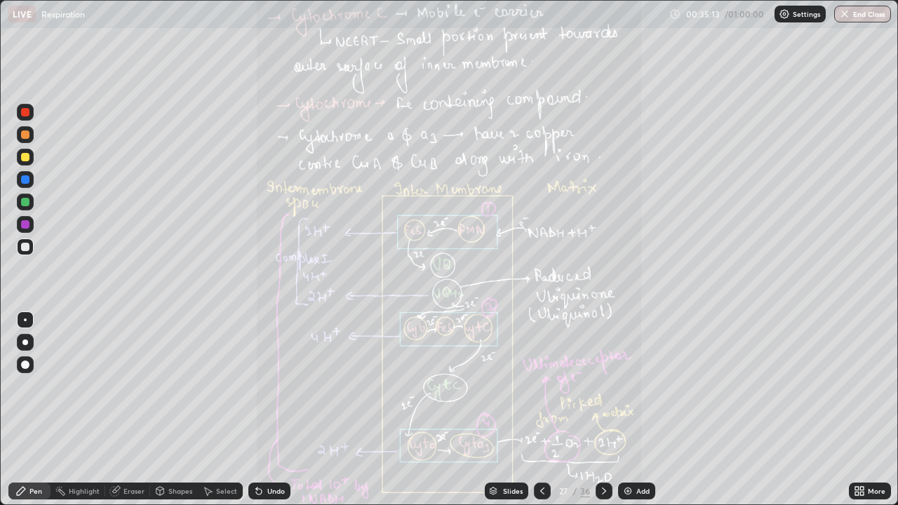
click at [864, 410] on icon at bounding box center [862, 494] width 4 height 4
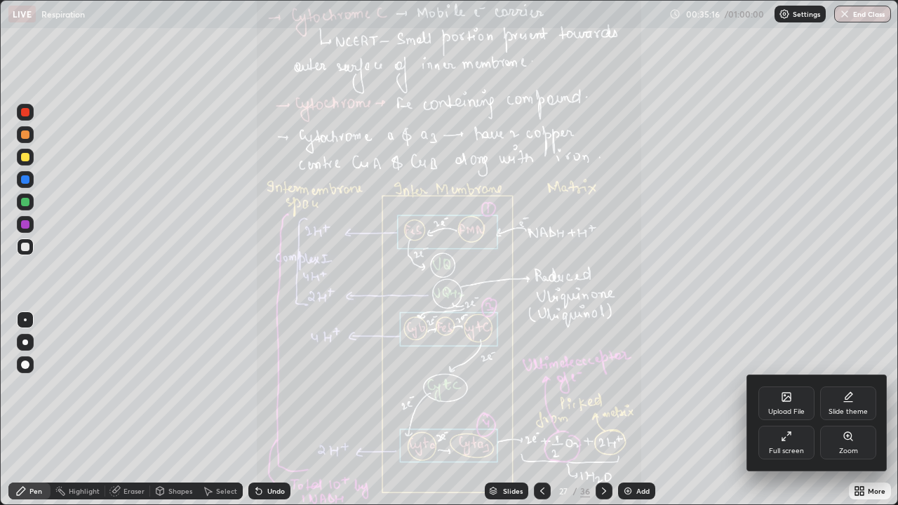
click at [679, 410] on div at bounding box center [449, 252] width 898 height 505
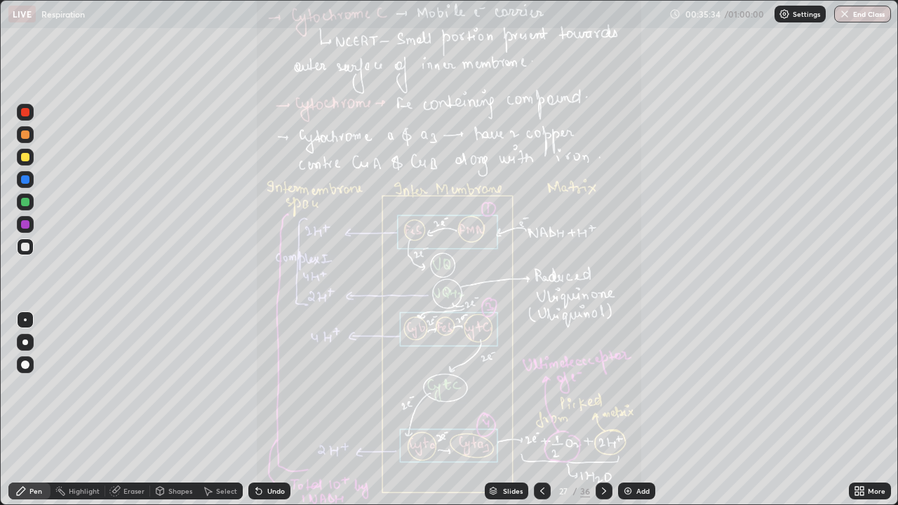
click at [601, 410] on icon at bounding box center [604, 491] width 11 height 11
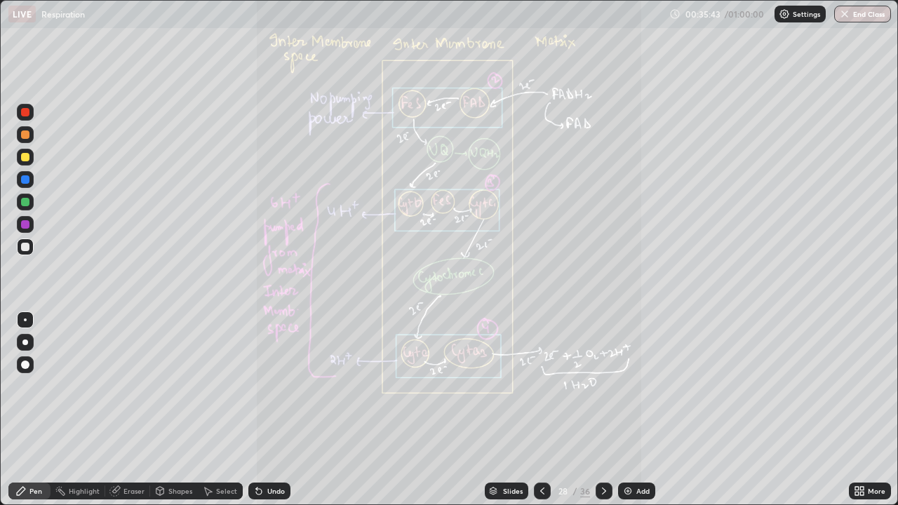
click at [543, 410] on icon at bounding box center [542, 491] width 11 height 11
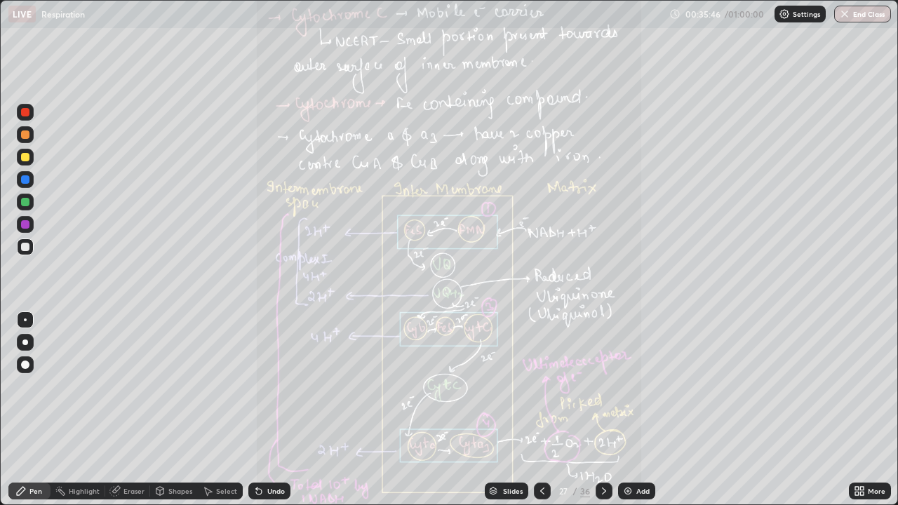
click at [603, 410] on icon at bounding box center [604, 491] width 11 height 11
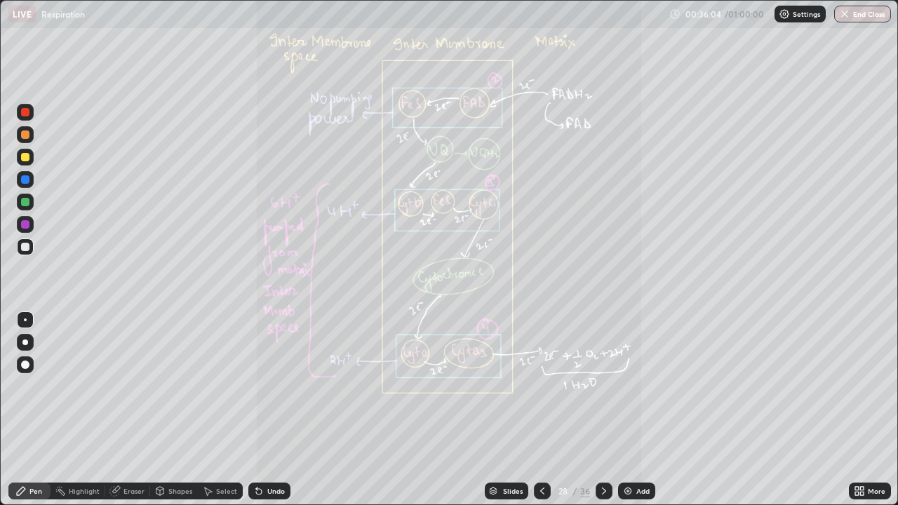
click at [541, 410] on icon at bounding box center [542, 491] width 11 height 11
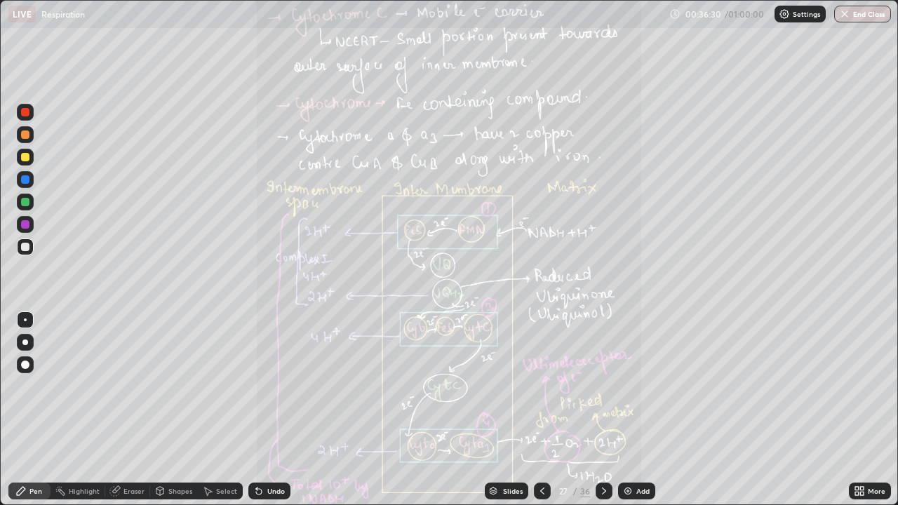
click at [858, 410] on icon at bounding box center [858, 489] width 4 height 4
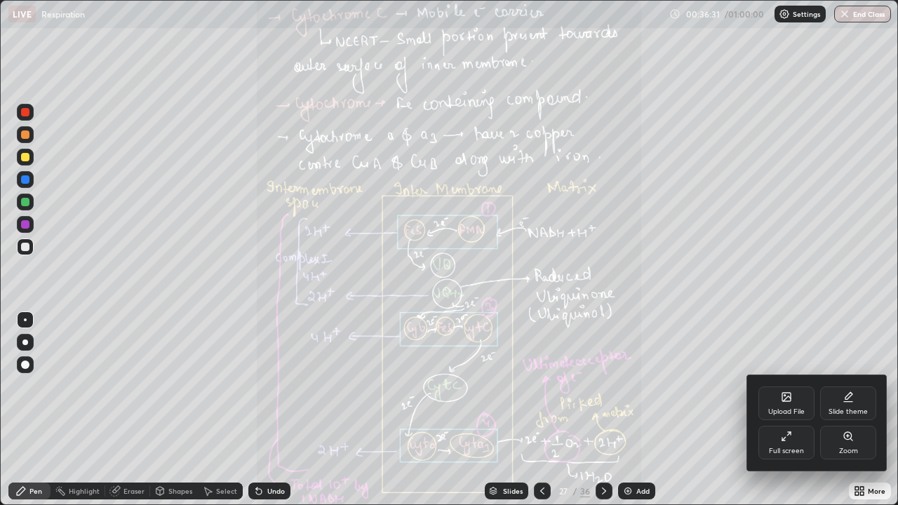
click at [849, 410] on icon at bounding box center [848, 436] width 11 height 11
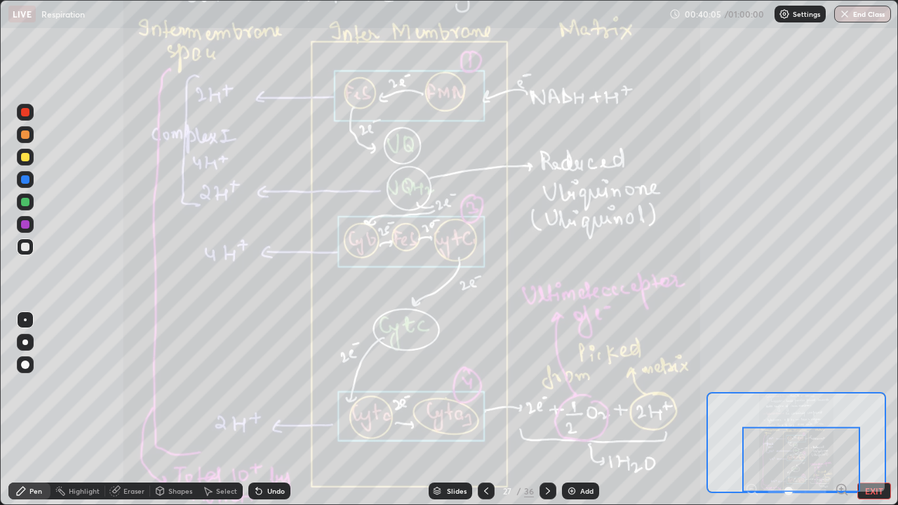
click at [547, 410] on icon at bounding box center [548, 491] width 11 height 11
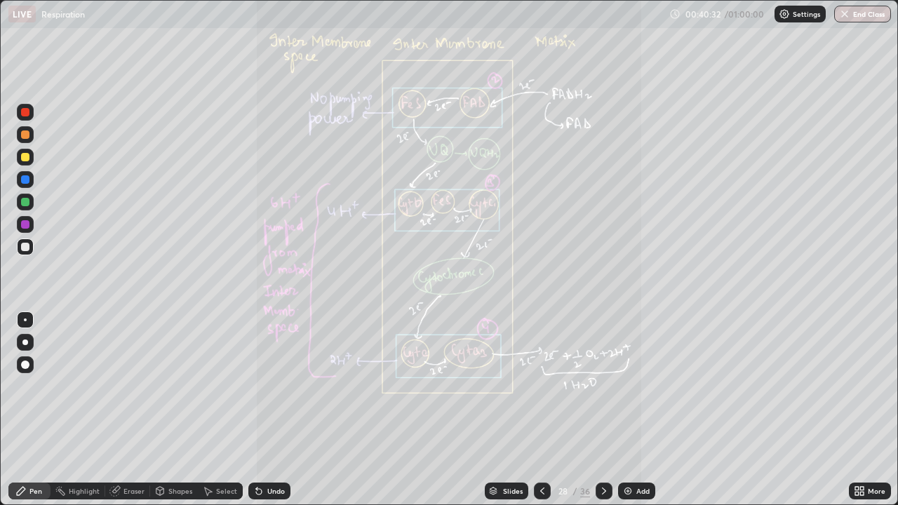
click at [537, 410] on div at bounding box center [542, 491] width 17 height 17
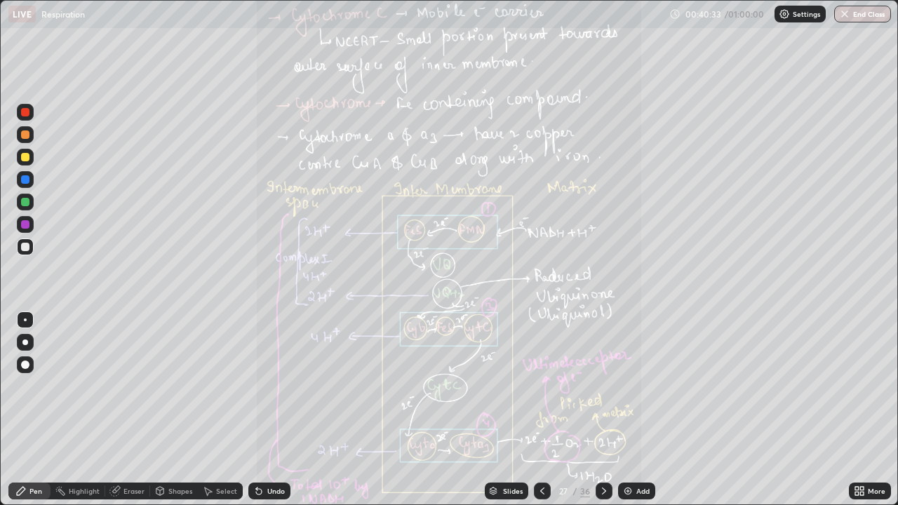
click at [601, 410] on icon at bounding box center [604, 491] width 11 height 11
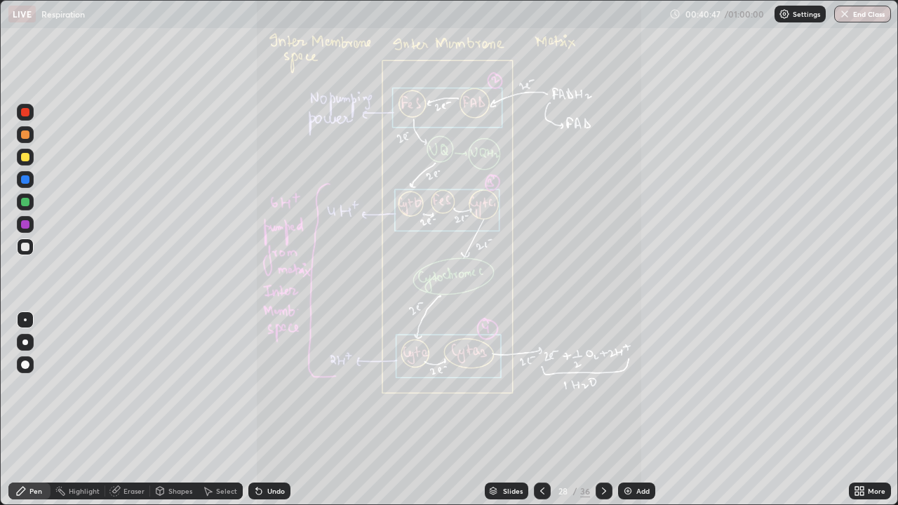
click at [537, 410] on div at bounding box center [542, 491] width 17 height 17
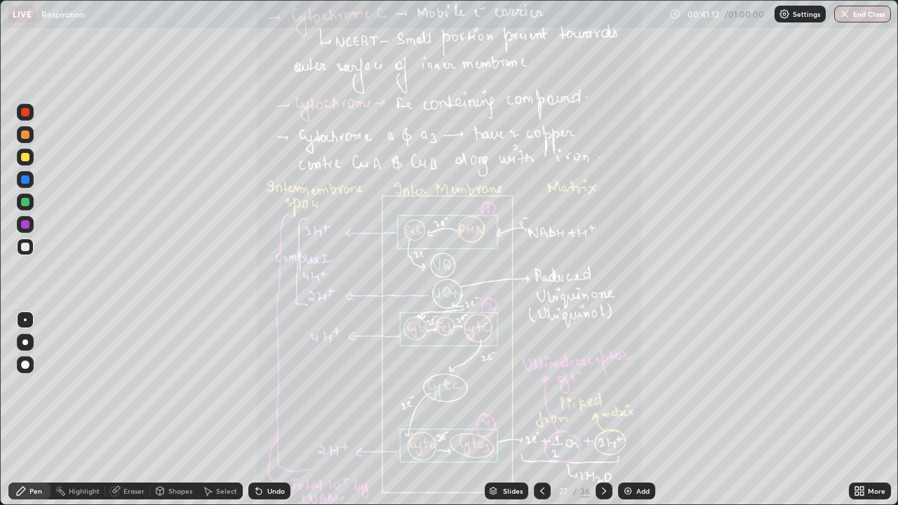
click at [601, 410] on icon at bounding box center [604, 491] width 11 height 11
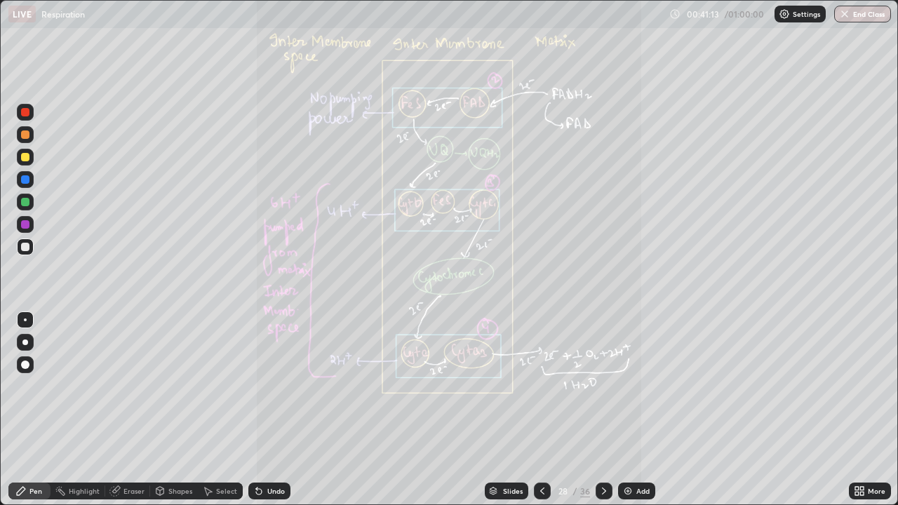
click at [602, 410] on icon at bounding box center [604, 491] width 11 height 11
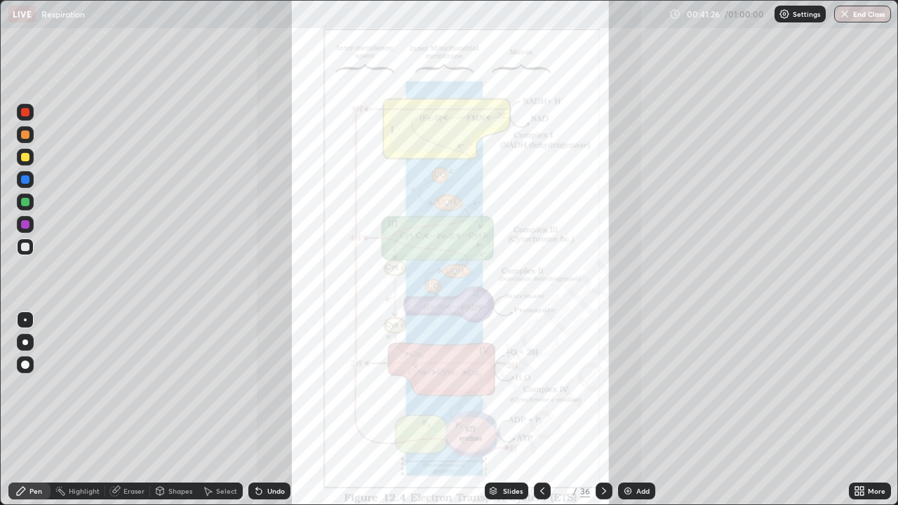
click at [600, 410] on icon at bounding box center [604, 491] width 11 height 11
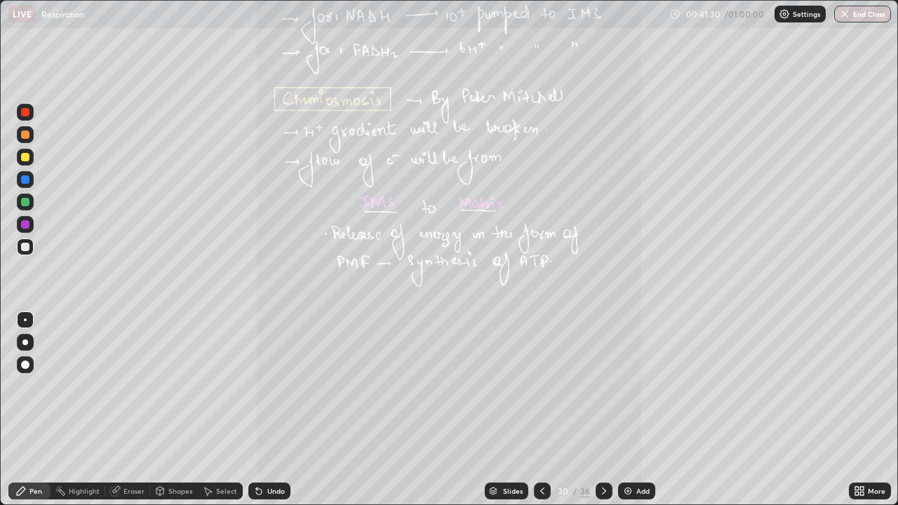
click at [862, 410] on icon at bounding box center [862, 494] width 4 height 4
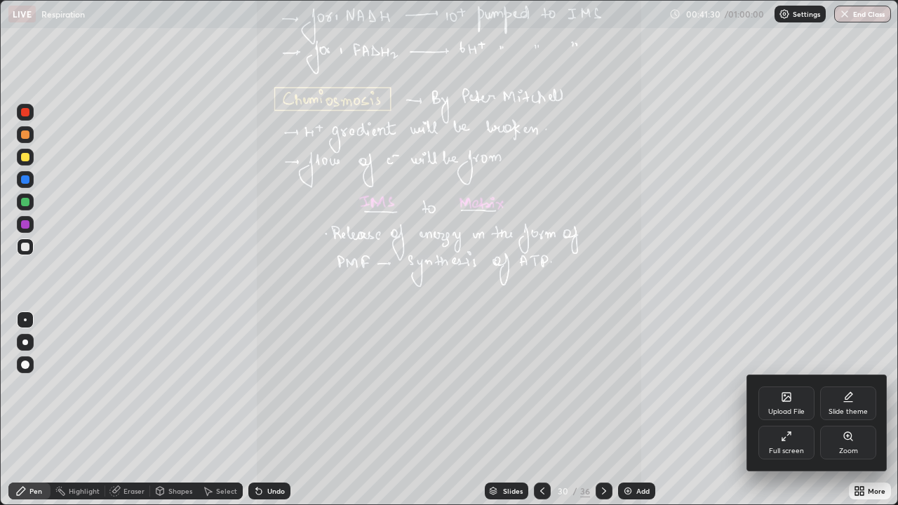
click at [850, 410] on icon at bounding box center [848, 436] width 8 height 8
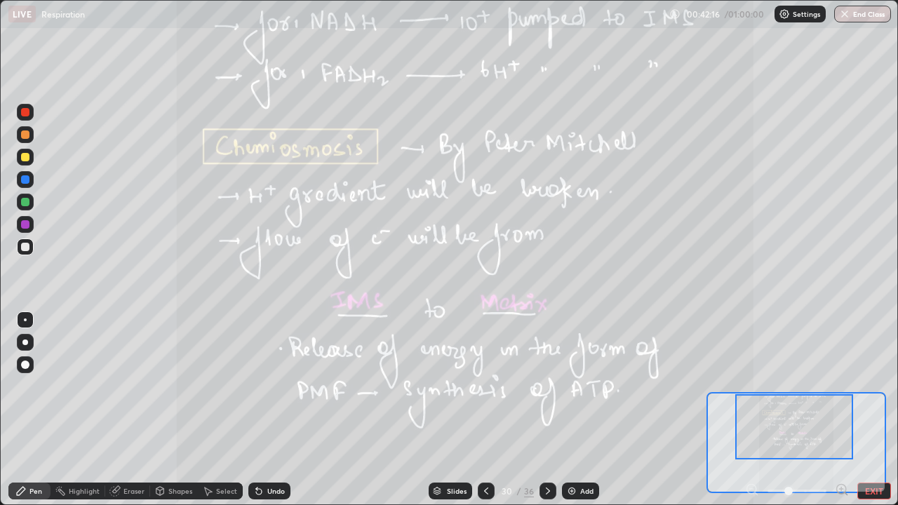
click at [546, 410] on icon at bounding box center [548, 491] width 11 height 11
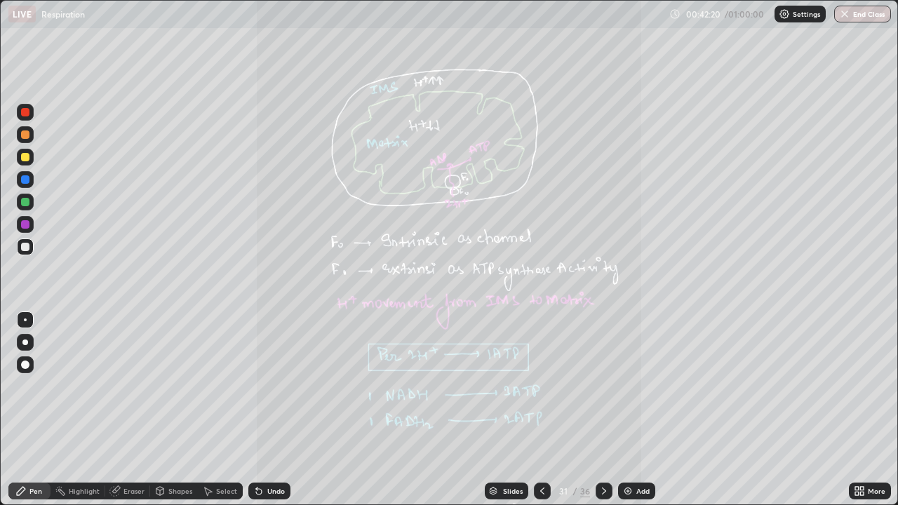
click at [865, 410] on icon at bounding box center [859, 491] width 11 height 11
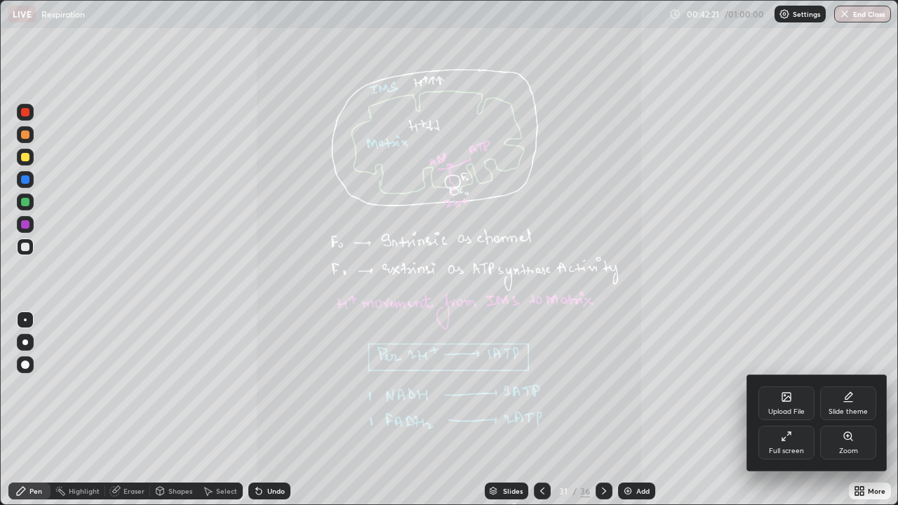
click at [850, 410] on icon at bounding box center [848, 436] width 11 height 11
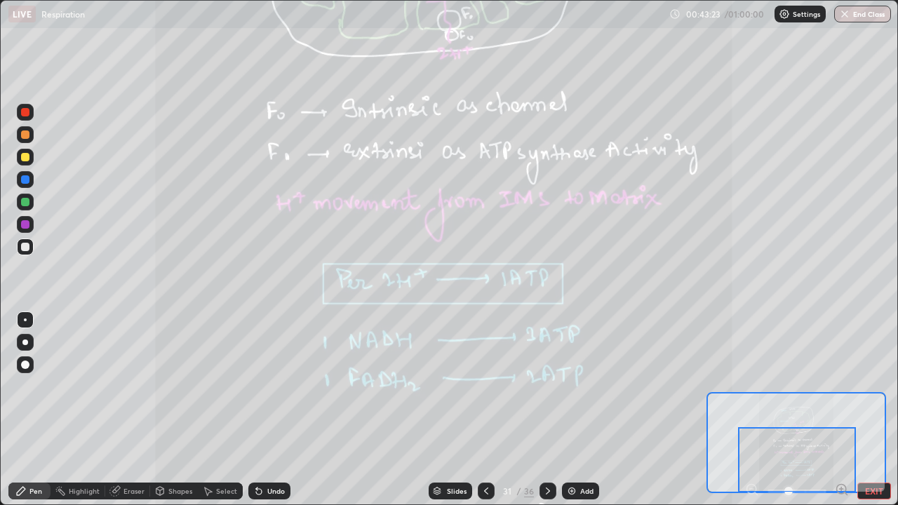
click at [818, 410] on div at bounding box center [797, 459] width 118 height 65
click at [484, 410] on icon at bounding box center [486, 491] width 11 height 11
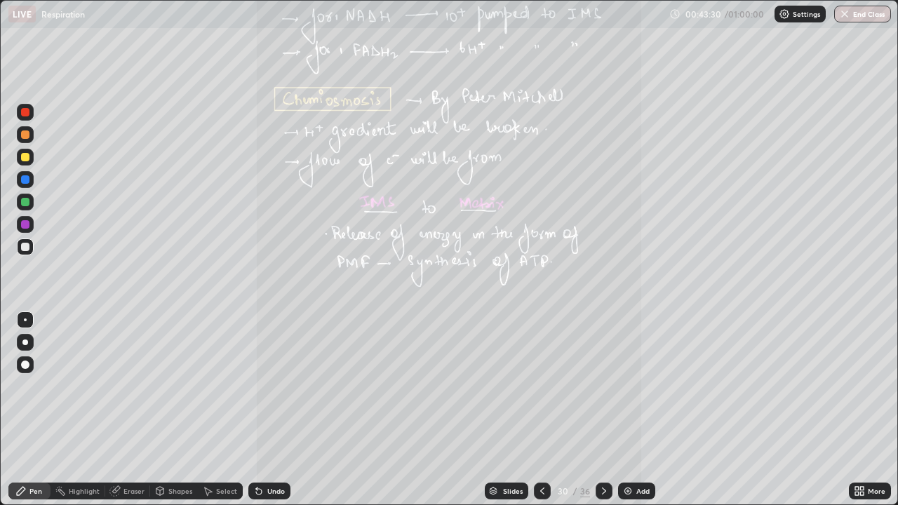
click at [596, 410] on div at bounding box center [604, 491] width 17 height 17
click at [604, 410] on icon at bounding box center [604, 491] width 11 height 11
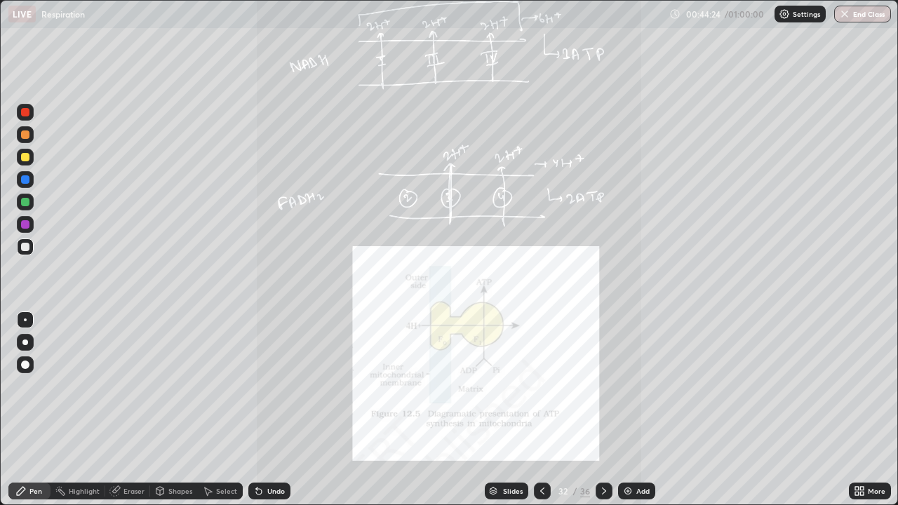
click at [602, 410] on icon at bounding box center [604, 491] width 11 height 11
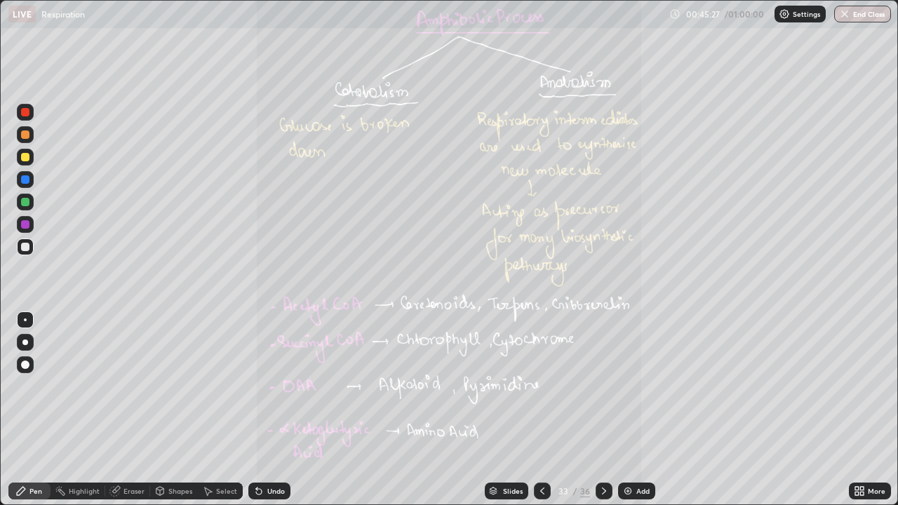
click at [856, 410] on icon at bounding box center [858, 489] width 4 height 4
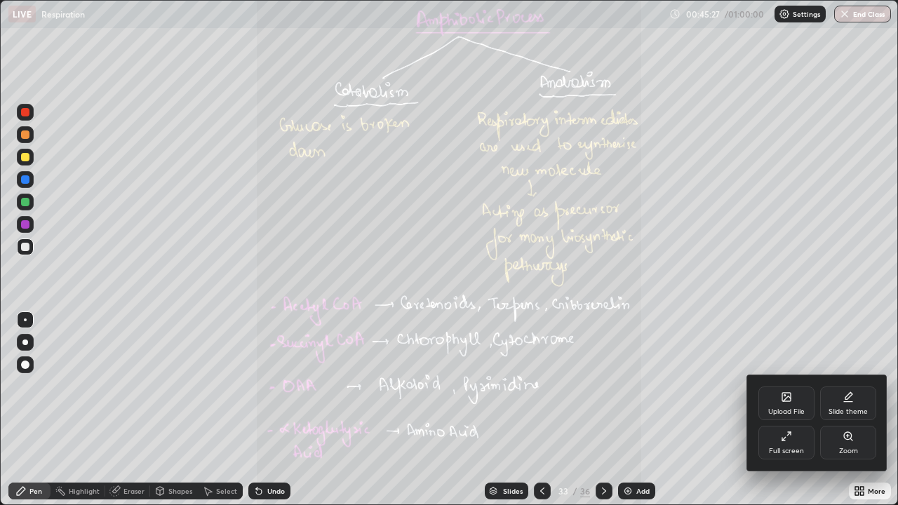
click at [852, 410] on icon at bounding box center [848, 436] width 11 height 11
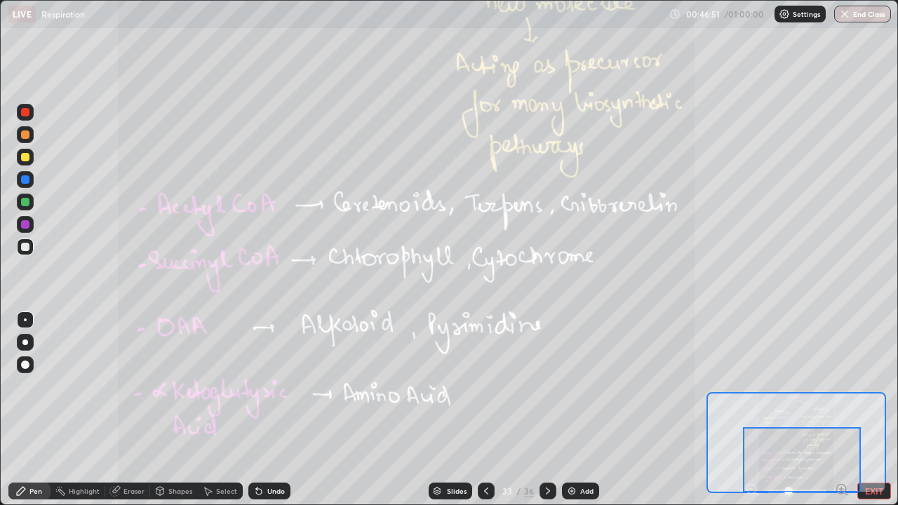
click at [545, 410] on icon at bounding box center [548, 491] width 11 height 11
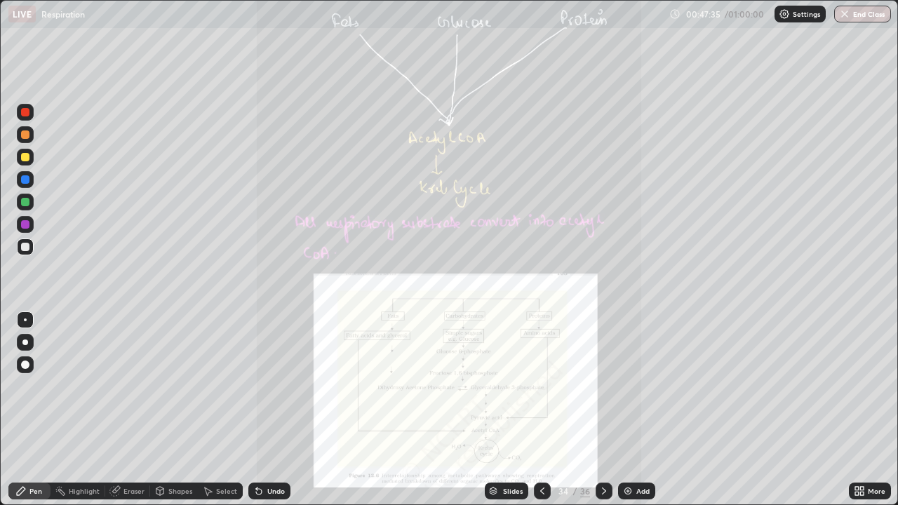
click at [602, 410] on icon at bounding box center [604, 491] width 11 height 11
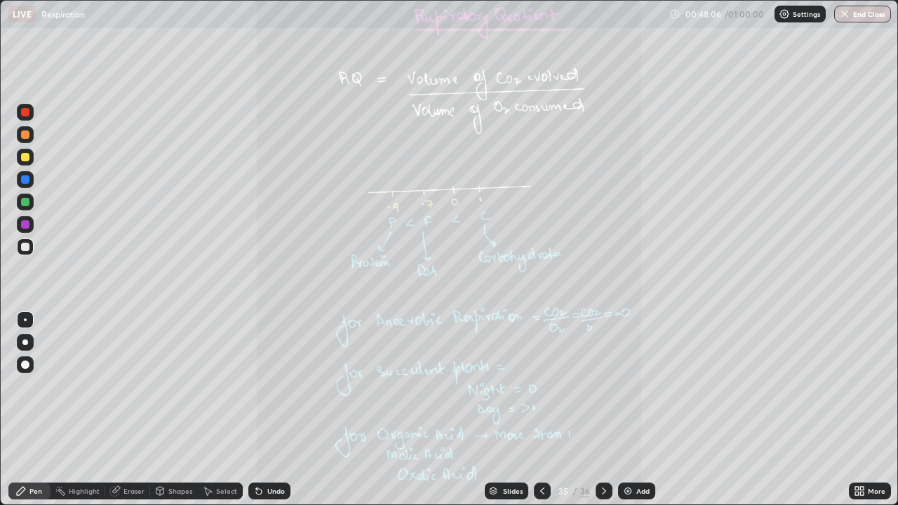
click at [862, 410] on icon at bounding box center [862, 489] width 4 height 4
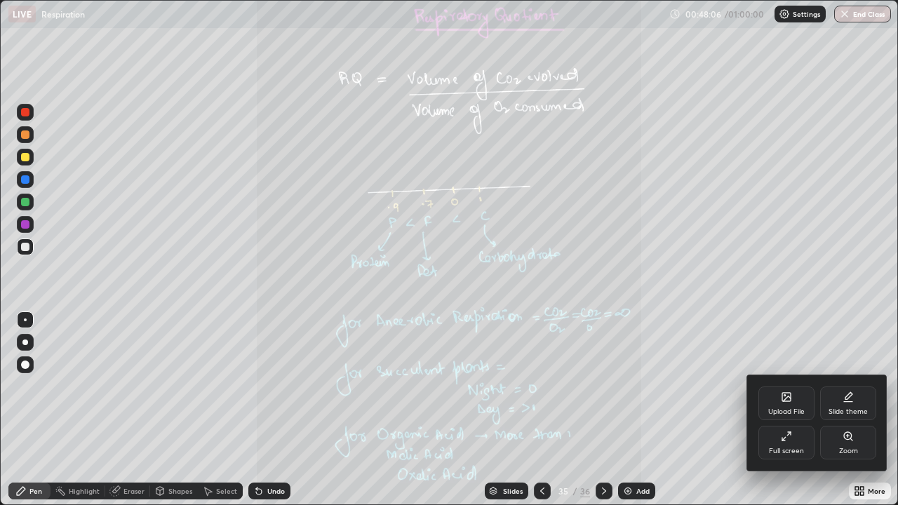
click at [852, 410] on icon at bounding box center [848, 436] width 11 height 11
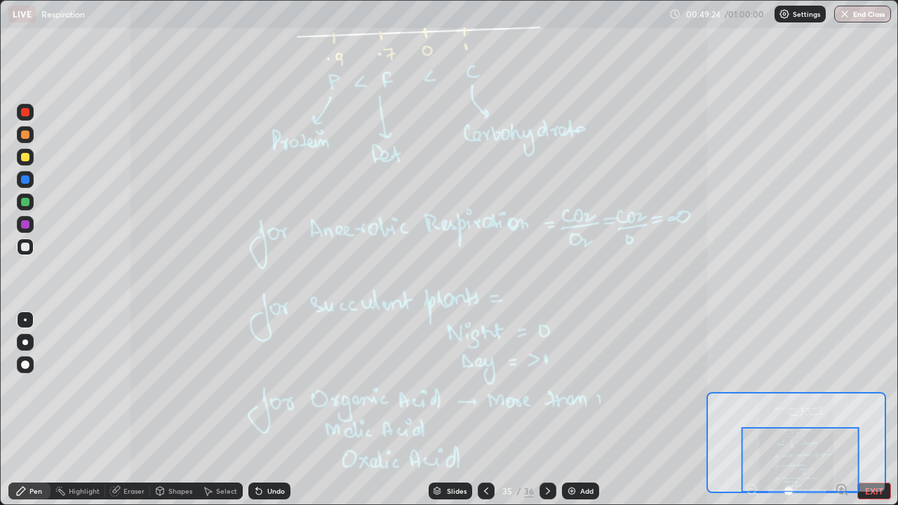
click at [545, 410] on div at bounding box center [548, 491] width 17 height 17
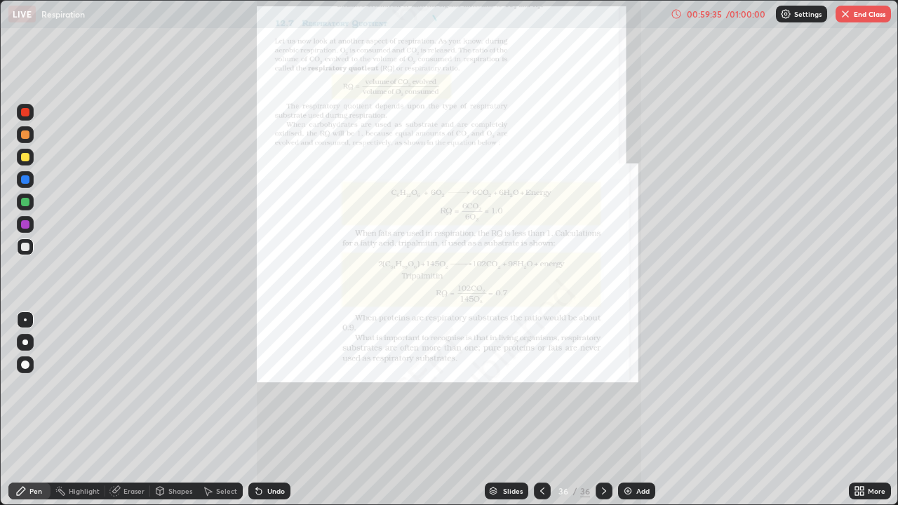
click at [851, 14] on button "End Class" at bounding box center [863, 14] width 55 height 17
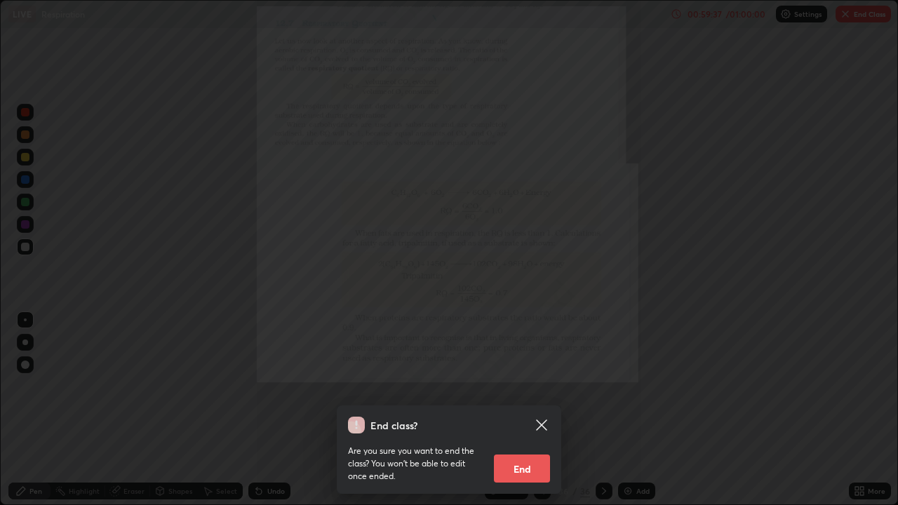
click at [534, 410] on button "End" at bounding box center [522, 469] width 56 height 28
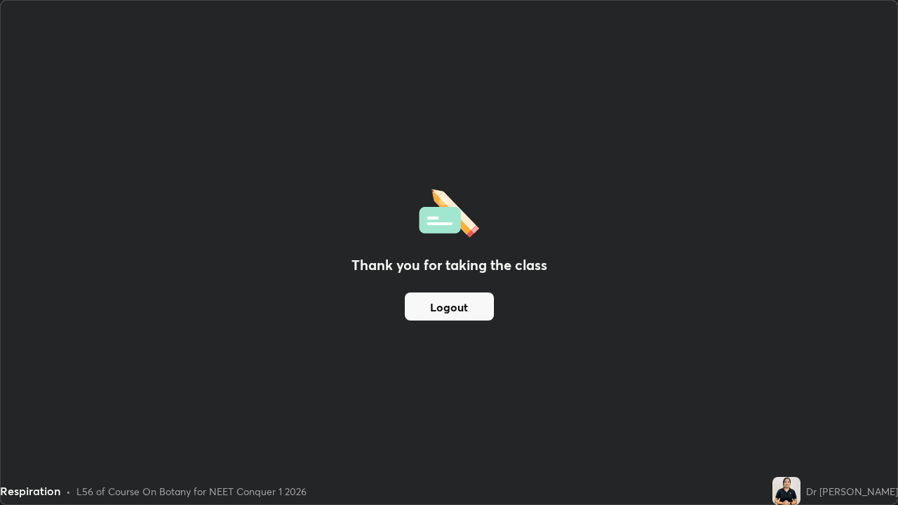
click at [650, 379] on div "Thank you for taking the class Logout" at bounding box center [449, 253] width 897 height 504
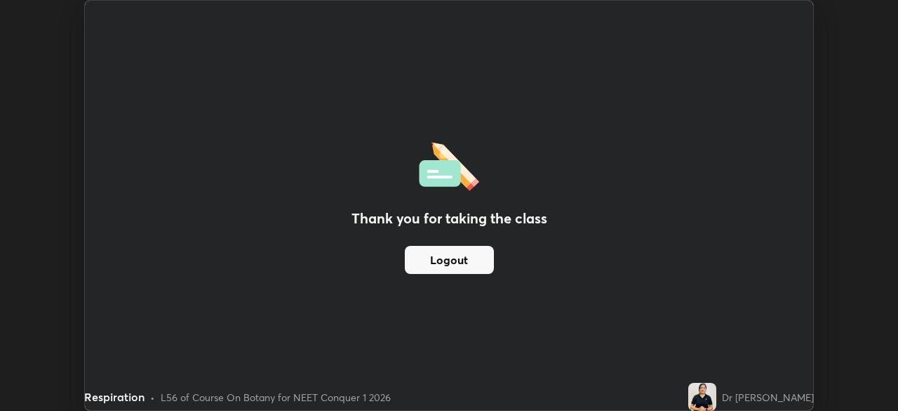
scroll to position [69776, 69288]
